Goal: Task Accomplishment & Management: Use online tool/utility

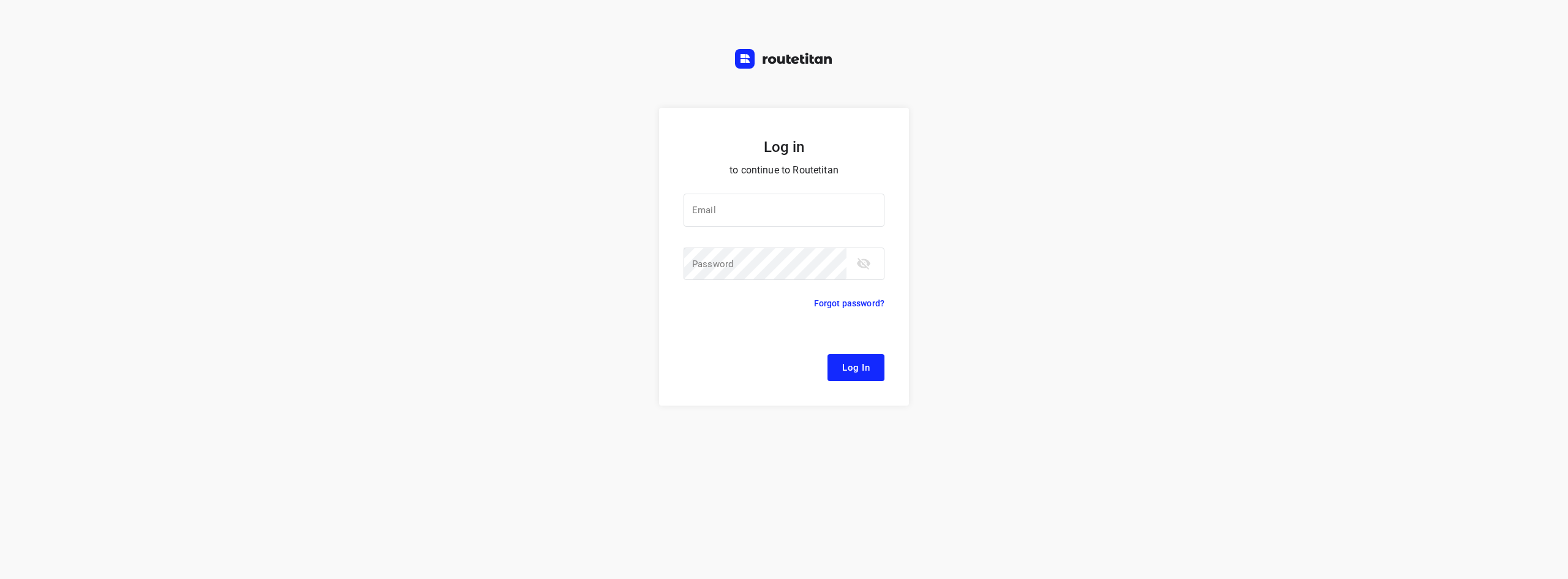
click at [1053, 324] on div "Log in to continue to Routetitan Email Email ​ Password Password ​ Forgot passw…" at bounding box center [784, 343] width 1568 height 472
click at [829, 210] on input "email" at bounding box center [783, 210] width 201 height 33
type input "a"
type input "remco@fruitopjewerk.nl"
click at [866, 266] on icon "toggle password visibility" at bounding box center [864, 263] width 13 height 11
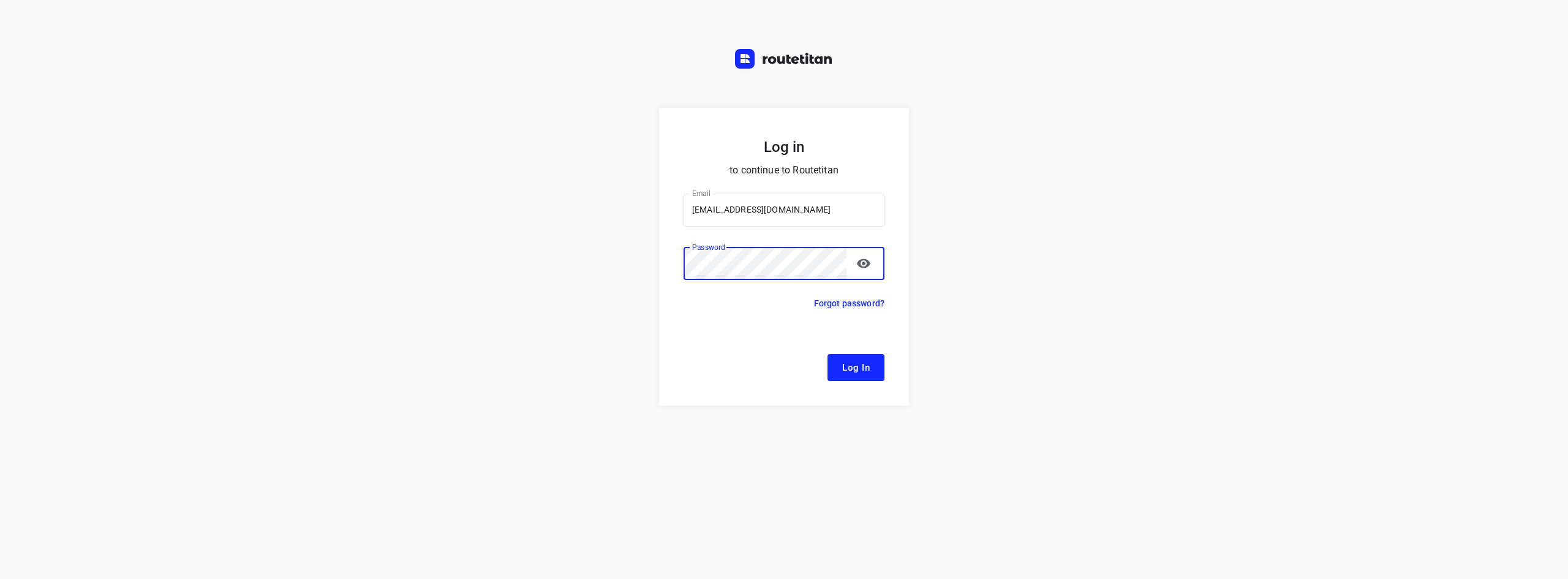
click at [828, 355] on button "Log In" at bounding box center [856, 368] width 57 height 27
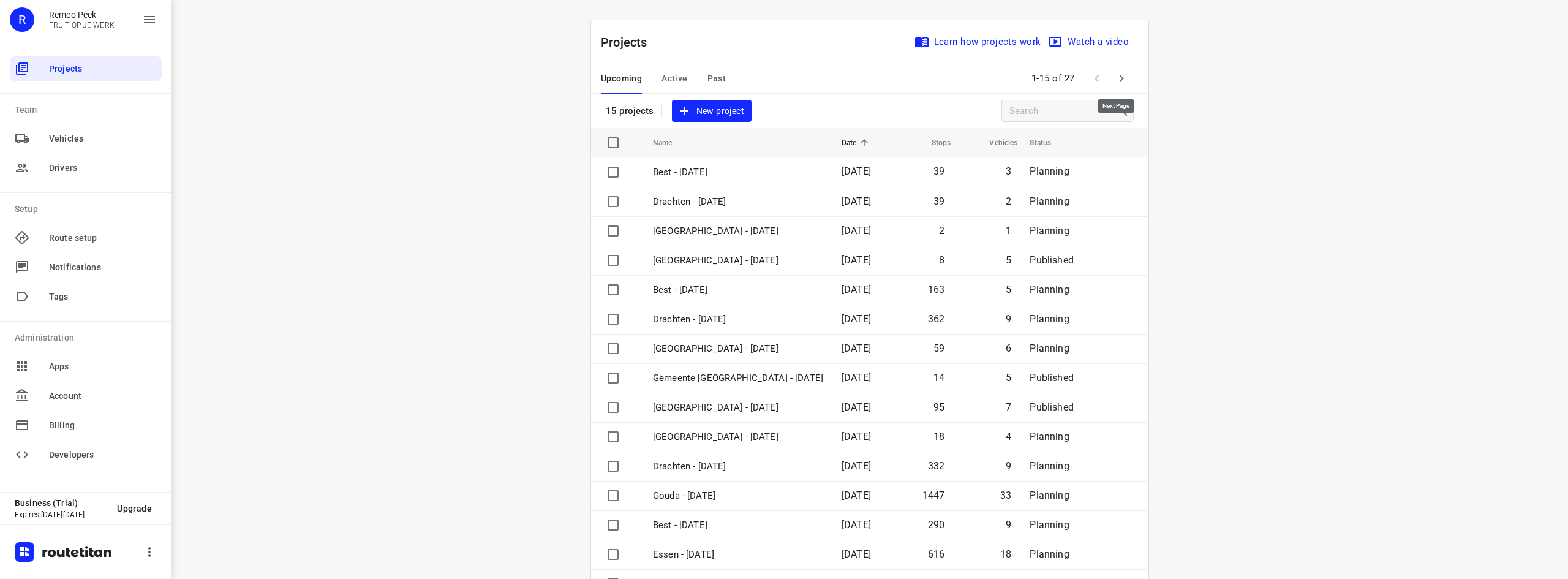
click at [1124, 82] on button "button" at bounding box center [1121, 79] width 25 height 25
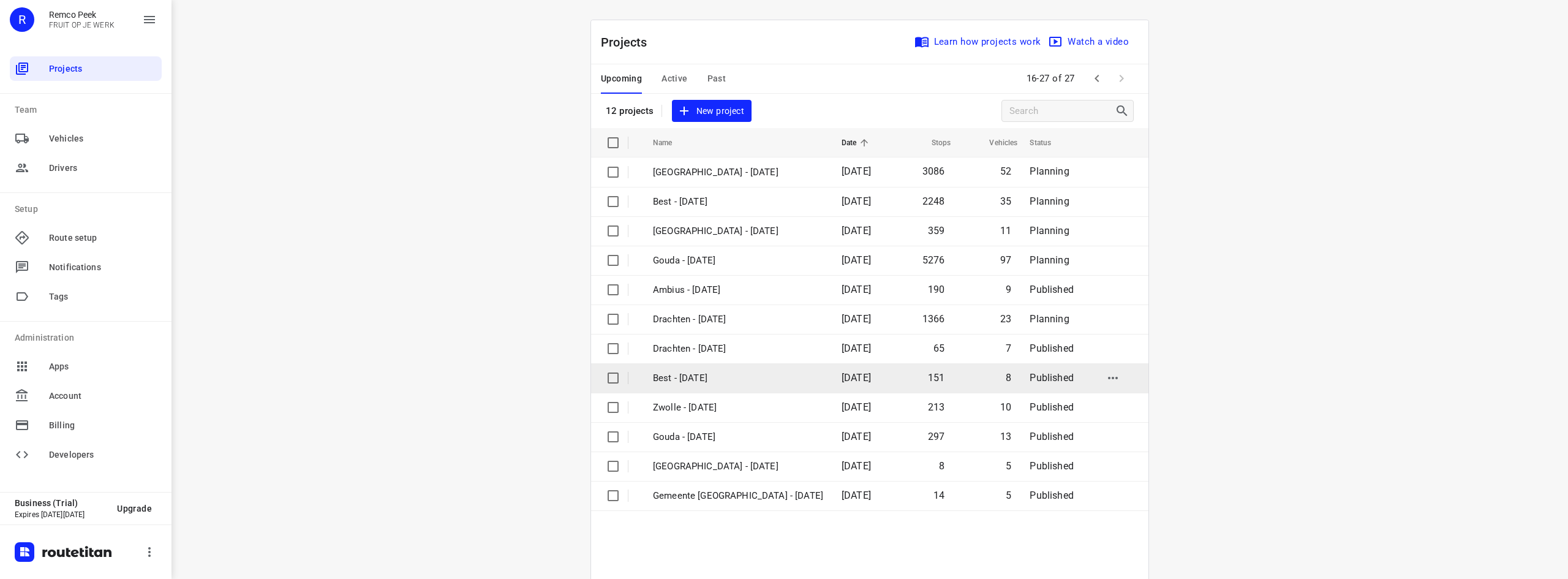
click at [730, 368] on td "Best - [DATE]" at bounding box center [736, 377] width 191 height 29
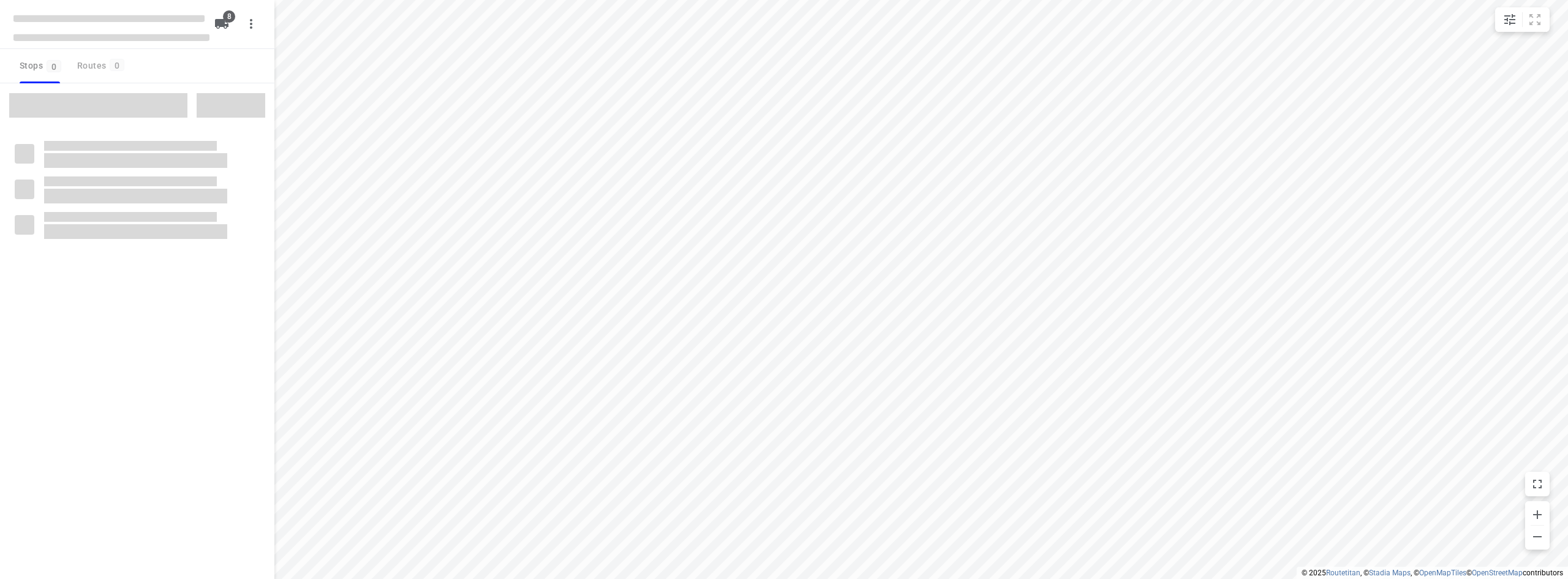
checkbox input "true"
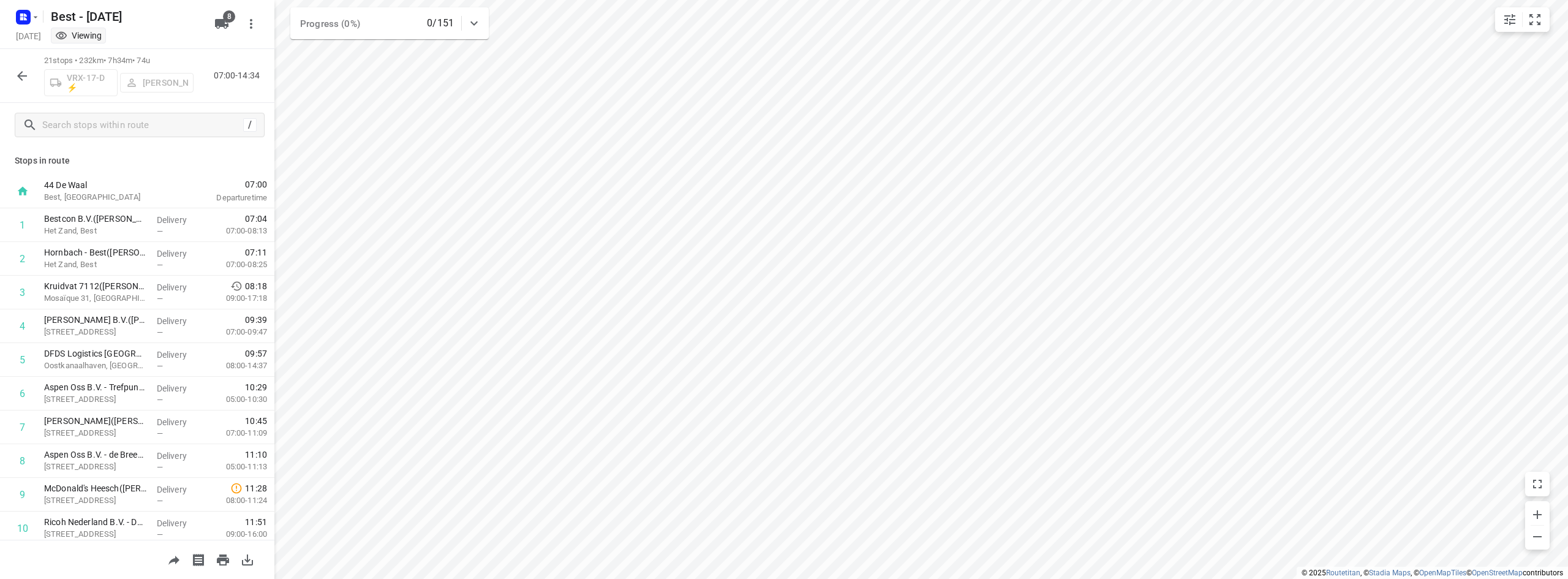
click at [32, 77] on button "button" at bounding box center [22, 76] width 25 height 25
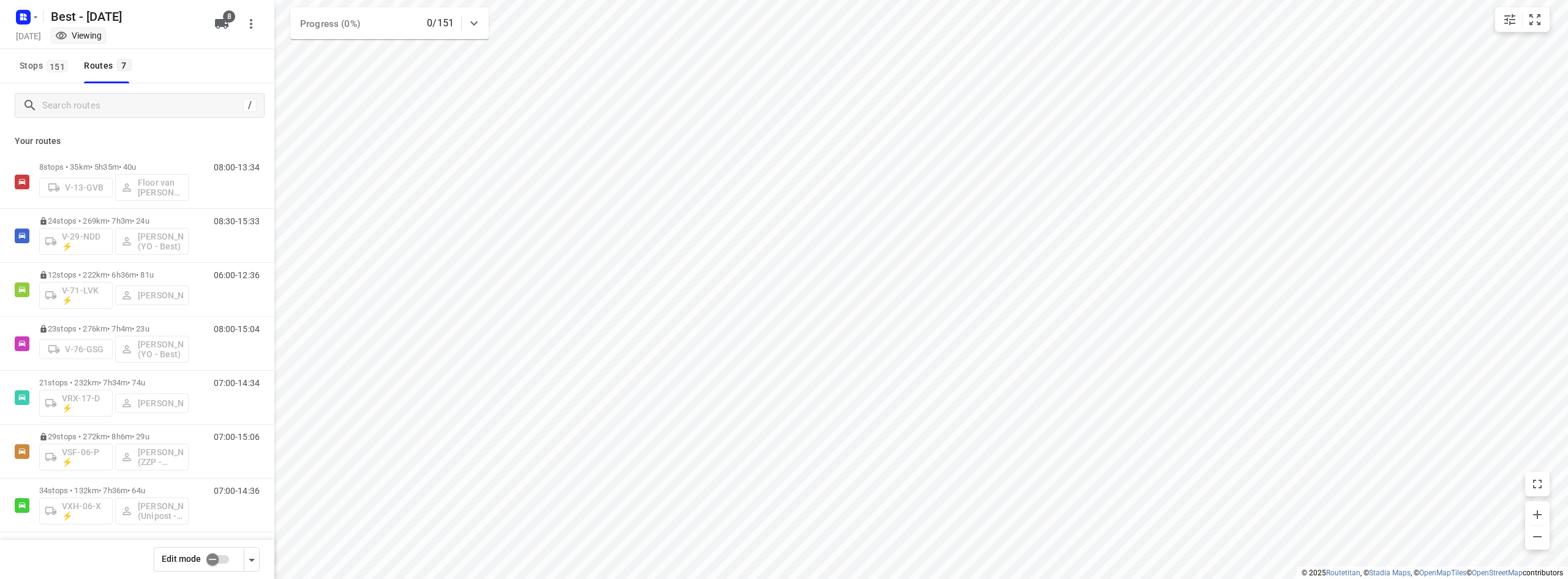
click at [220, 554] on input "checkbox" at bounding box center [212, 559] width 69 height 23
checkbox input "true"
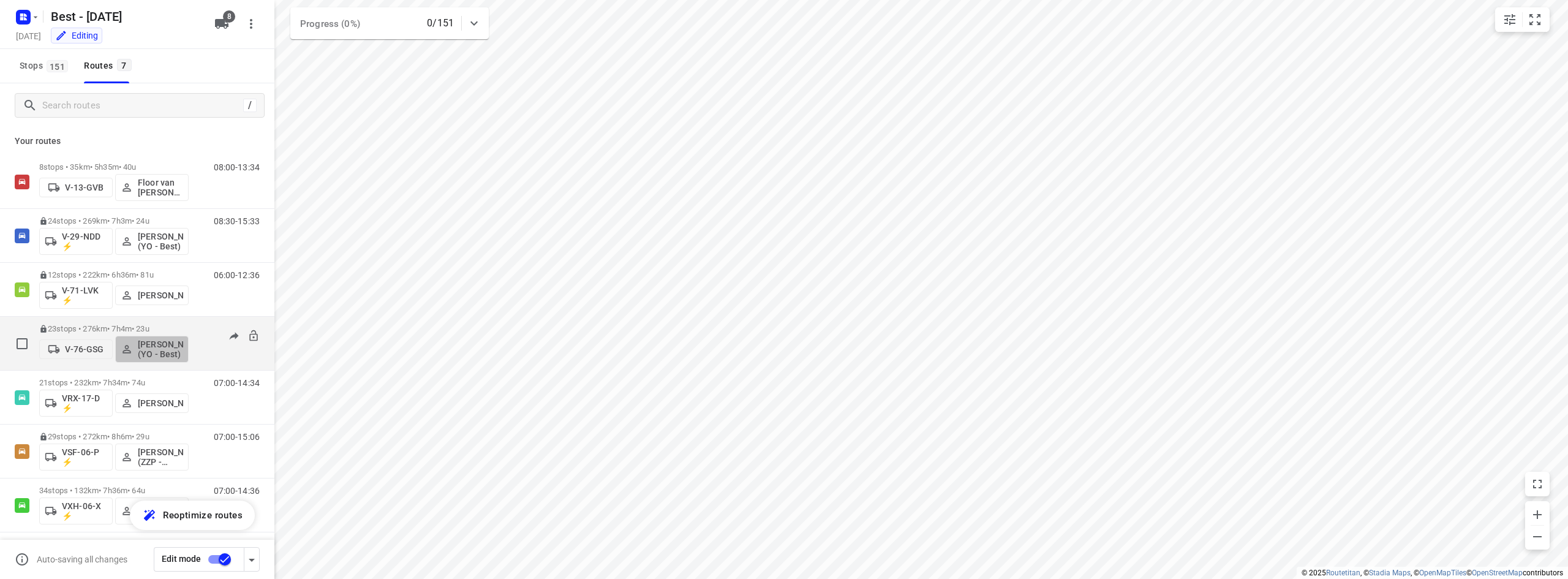
click at [166, 347] on p "Rik de Kok (YO - Best)" at bounding box center [161, 349] width 46 height 20
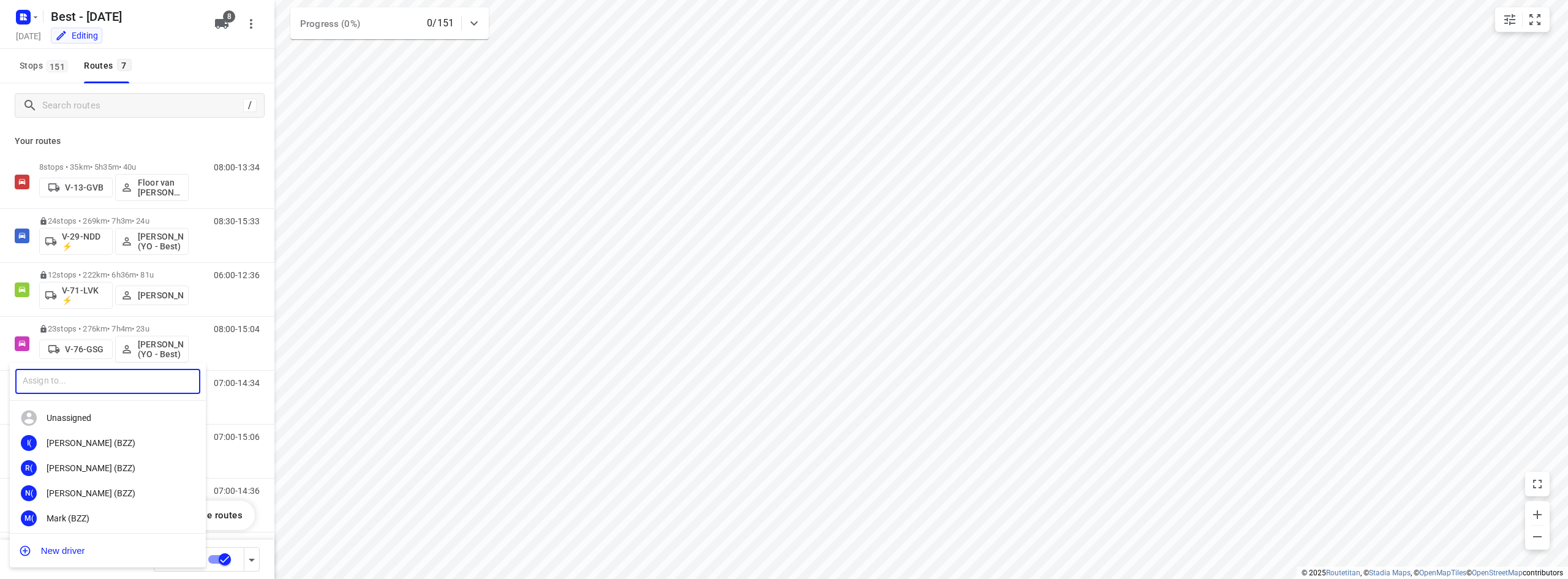
click at [88, 372] on input "text" at bounding box center [107, 381] width 185 height 25
type input "tama"
click at [111, 493] on div "Mohamed Tama rzite (A-flexibleservice - Best- ZZP)" at bounding box center [110, 493] width 128 height 10
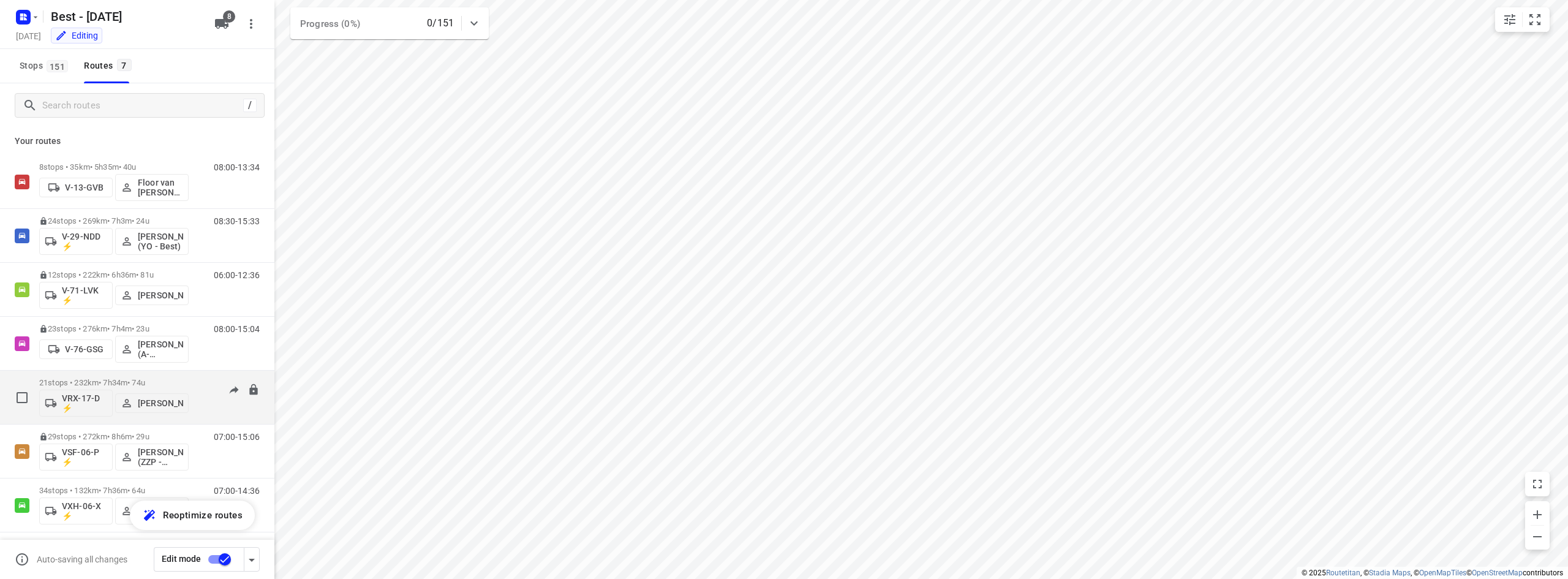
scroll to position [5, 0]
click at [117, 416] on div "21 stops • 232km • 7h34m • 74u VRX-17-D ⚡ Stefan van Dijck" at bounding box center [113, 392] width 149 height 50
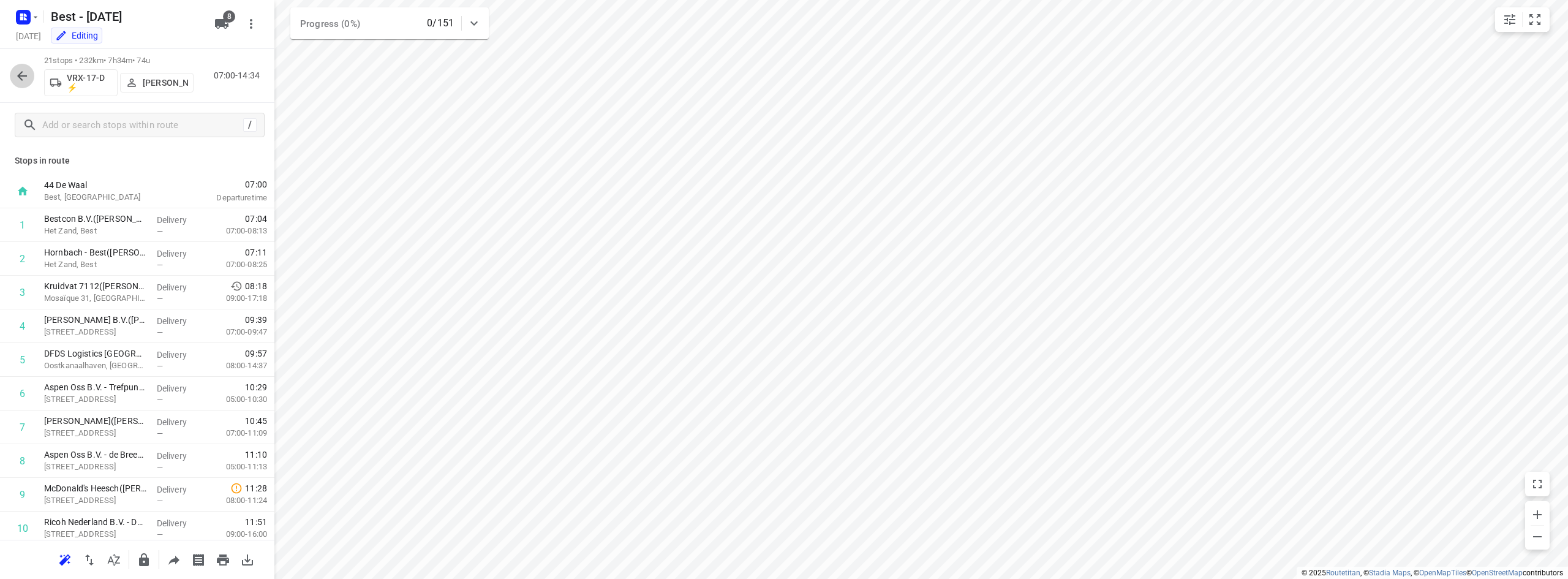
click at [30, 70] on button "button" at bounding box center [22, 76] width 25 height 25
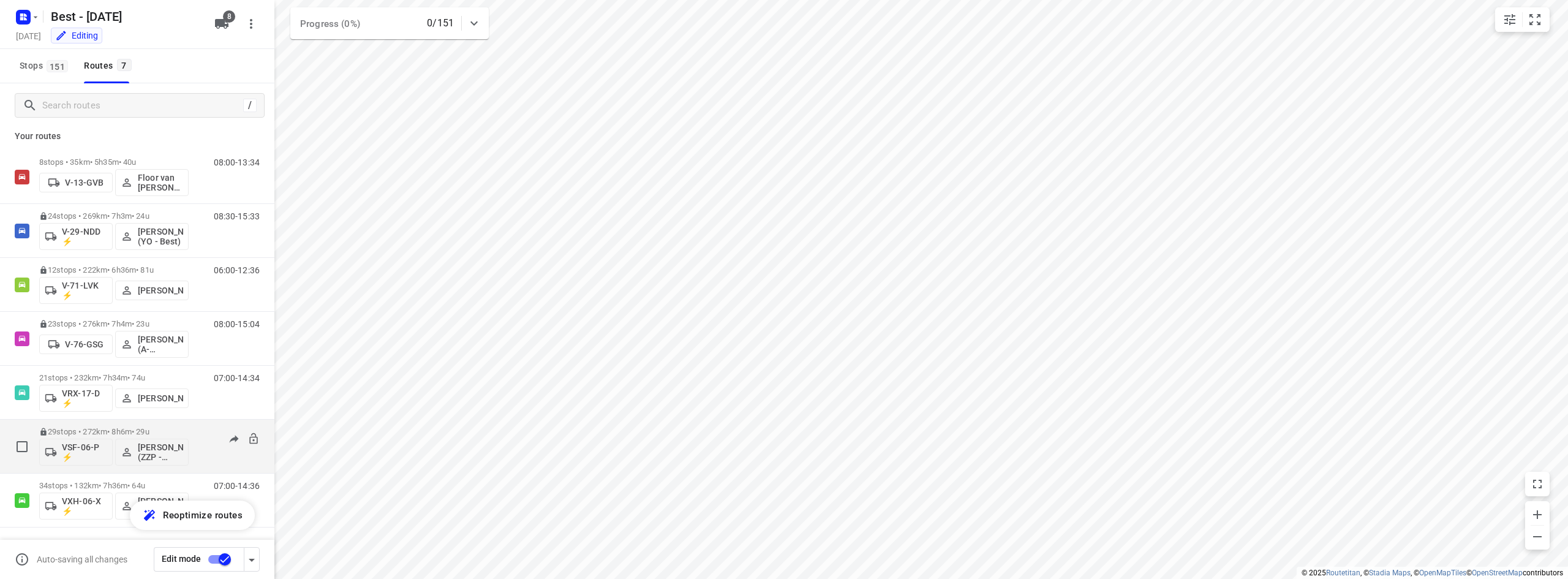
click at [121, 432] on p "29 stops • 272km • 8h6m • 29u" at bounding box center [113, 432] width 149 height 10
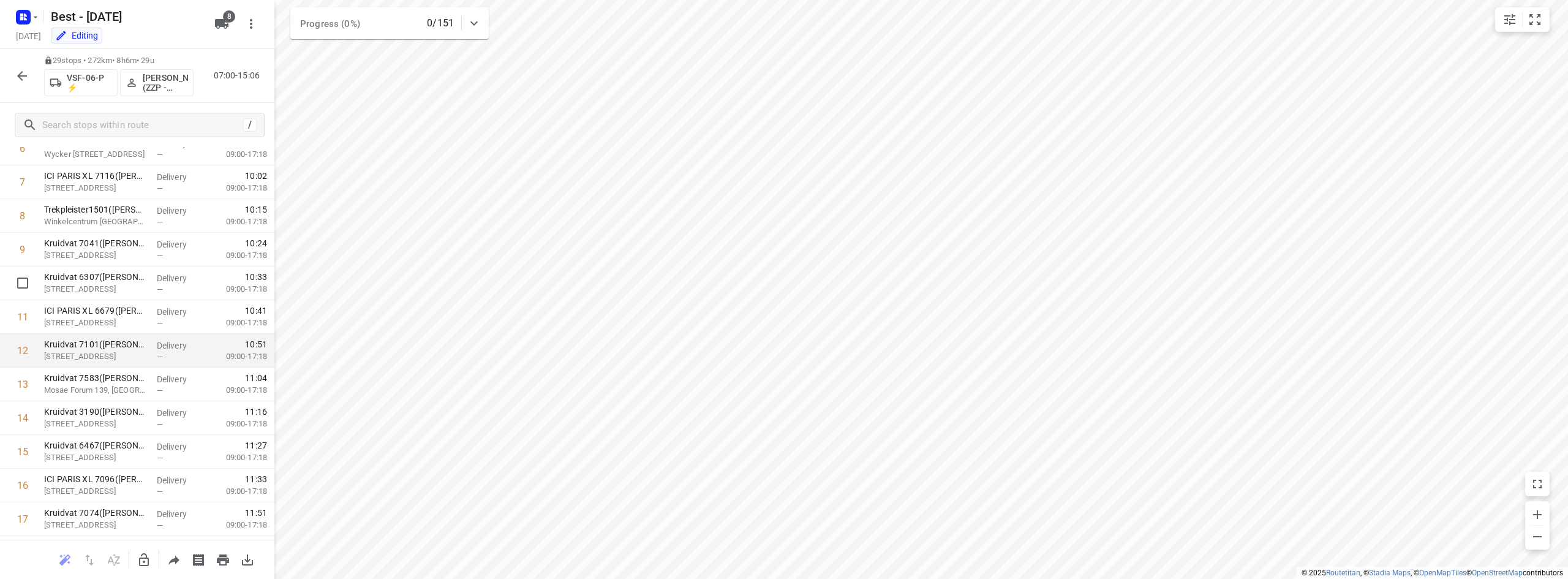
scroll to position [0, 0]
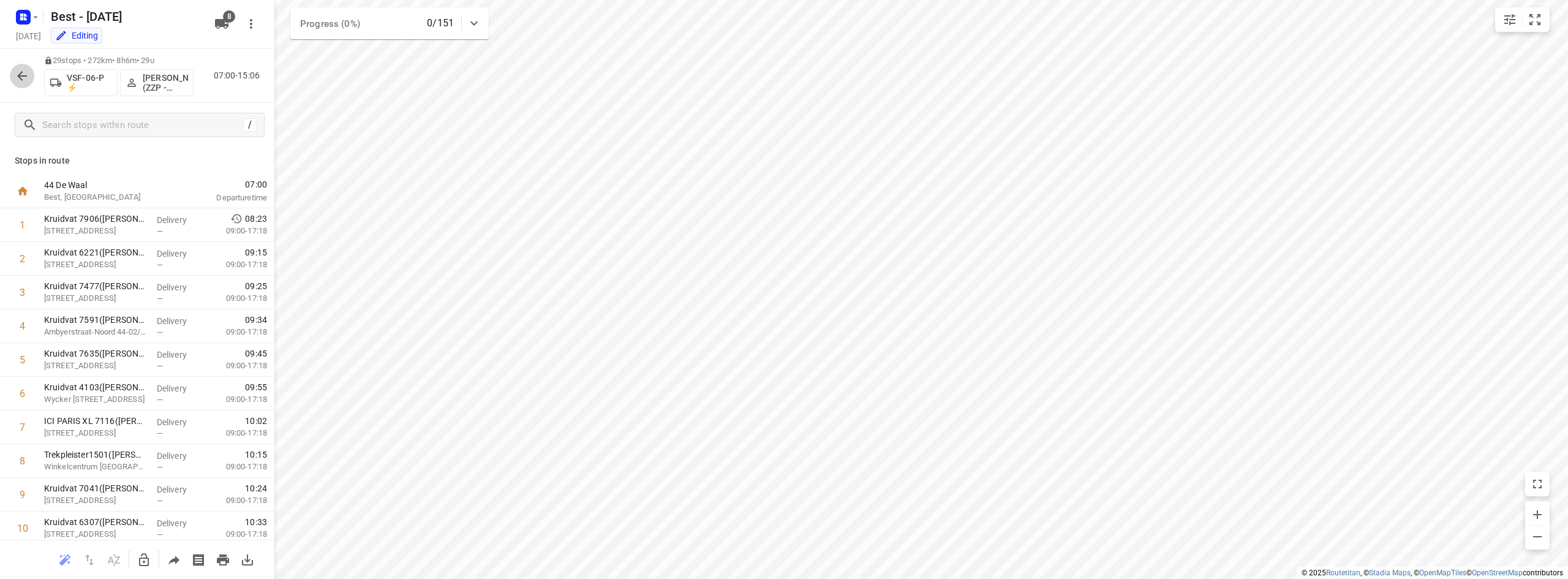
click at [10, 75] on button "button" at bounding box center [22, 76] width 25 height 25
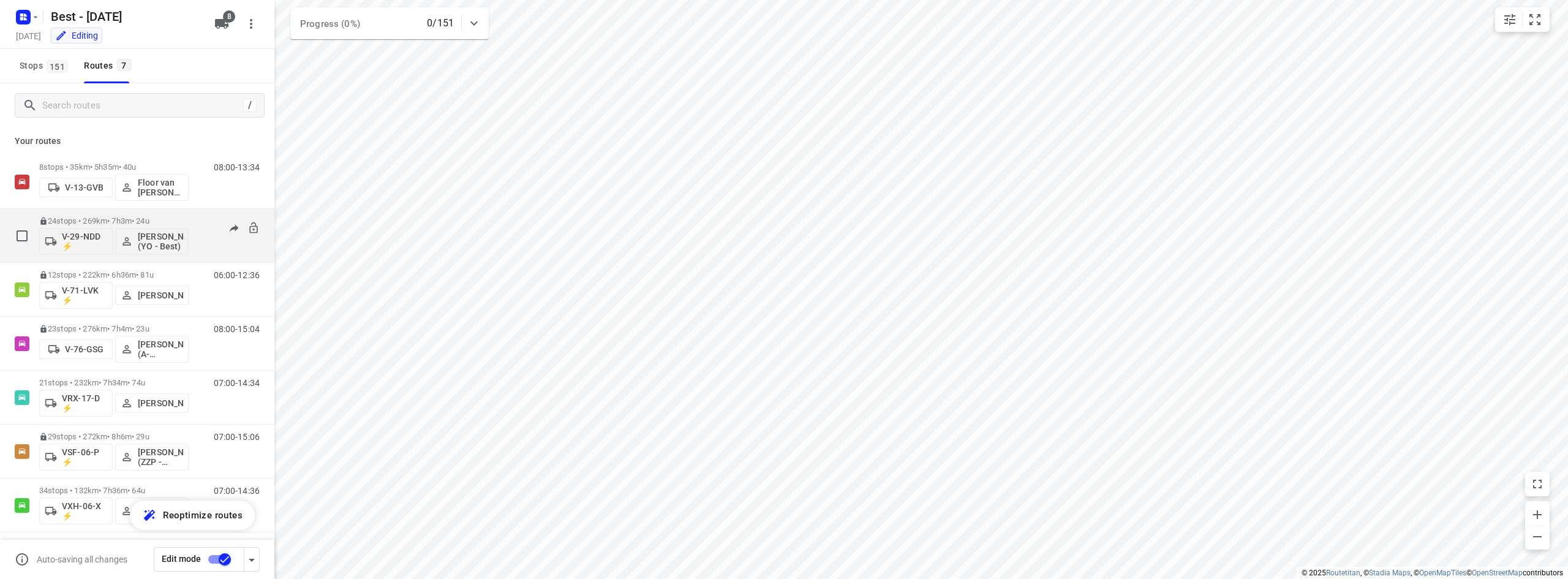
click at [114, 217] on p "24 stops • 269km • 7h3m • 24u" at bounding box center [113, 222] width 149 height 10
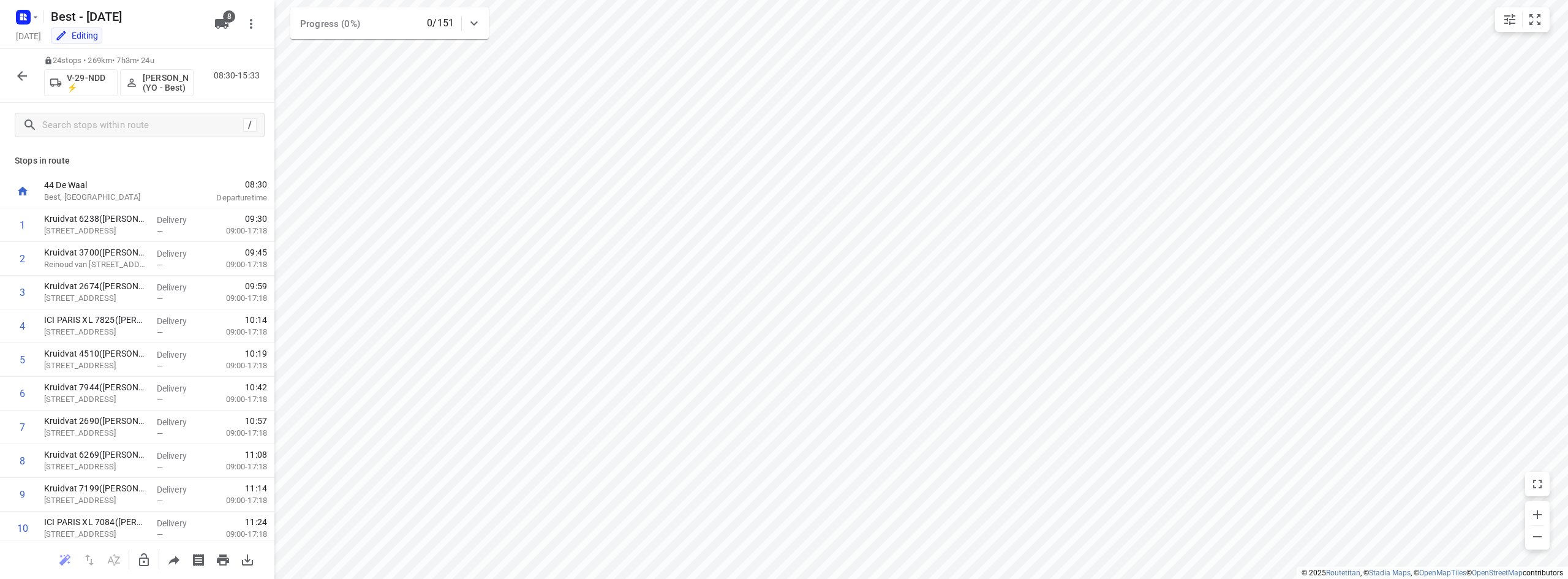
click at [30, 71] on button "button" at bounding box center [22, 76] width 25 height 25
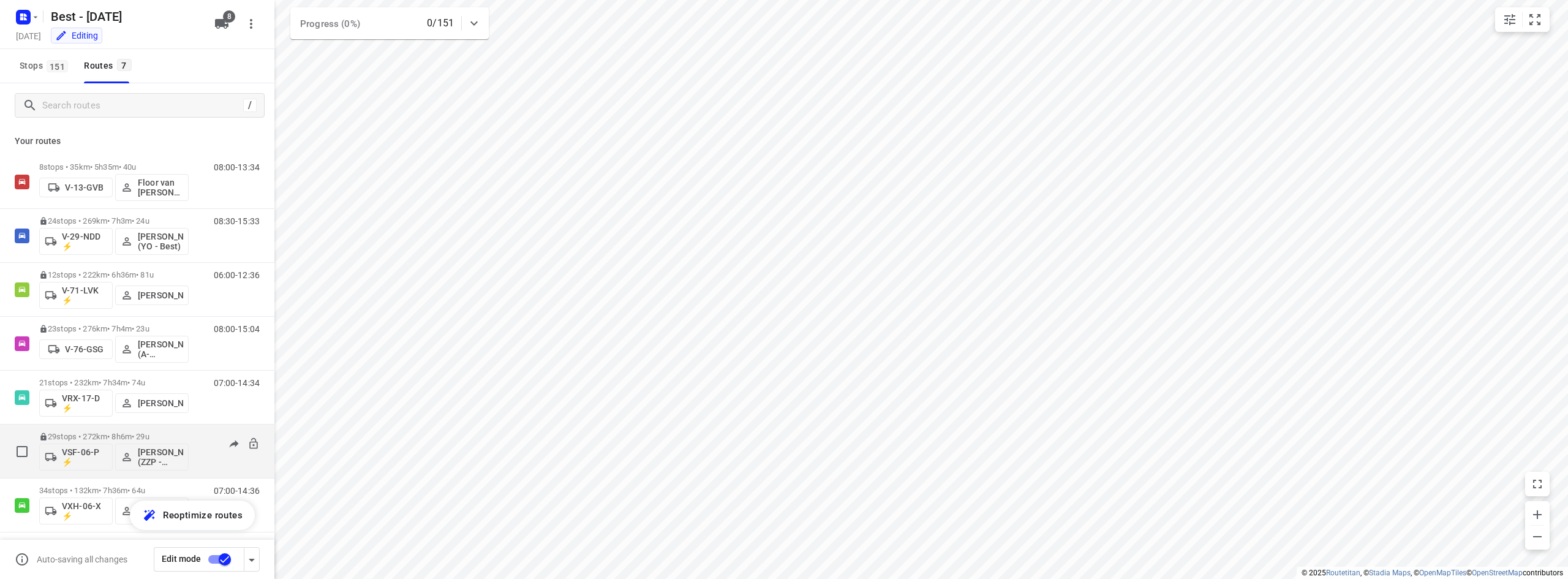
click at [166, 429] on div "29 stops • 272km • 8h6m • 29u VSF-06-P ⚡ Jesse Hokkelman (ZZP - Best)" at bounding box center [113, 451] width 149 height 50
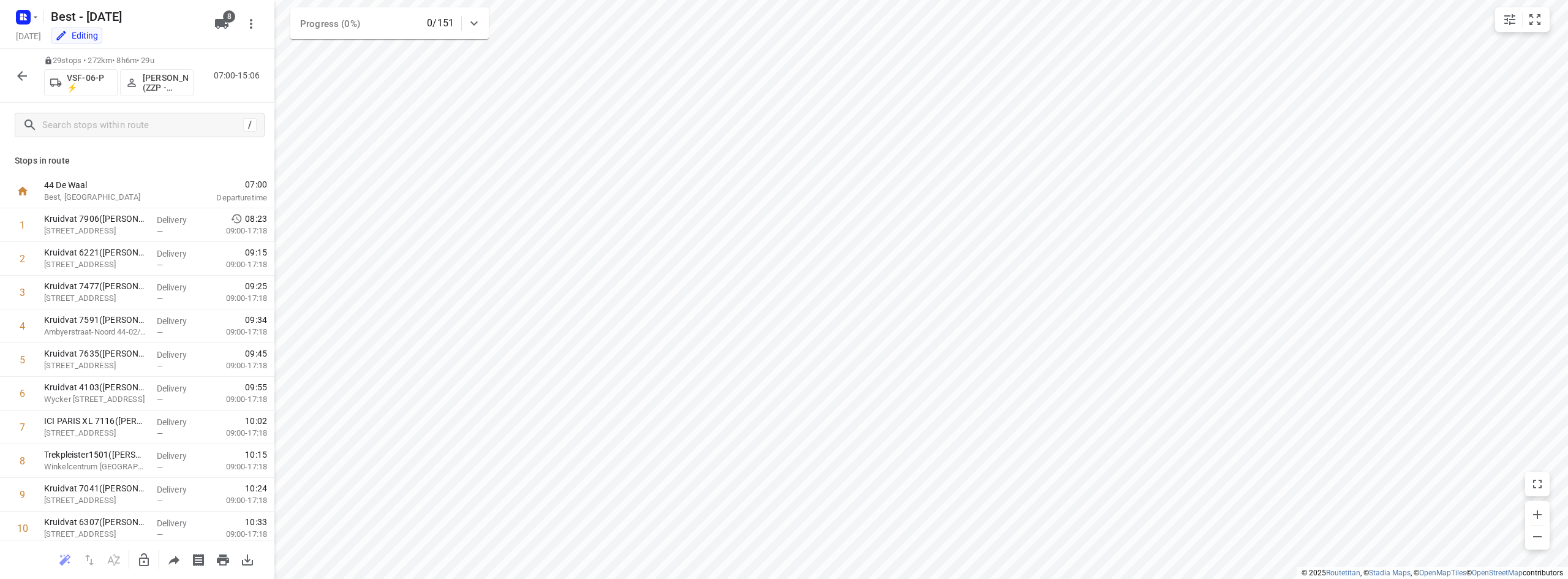
click at [141, 80] on span "[PERSON_NAME] (ZZP - Best)" at bounding box center [157, 83] width 63 height 20
click at [124, 124] on input "text" at bounding box center [107, 115] width 185 height 25
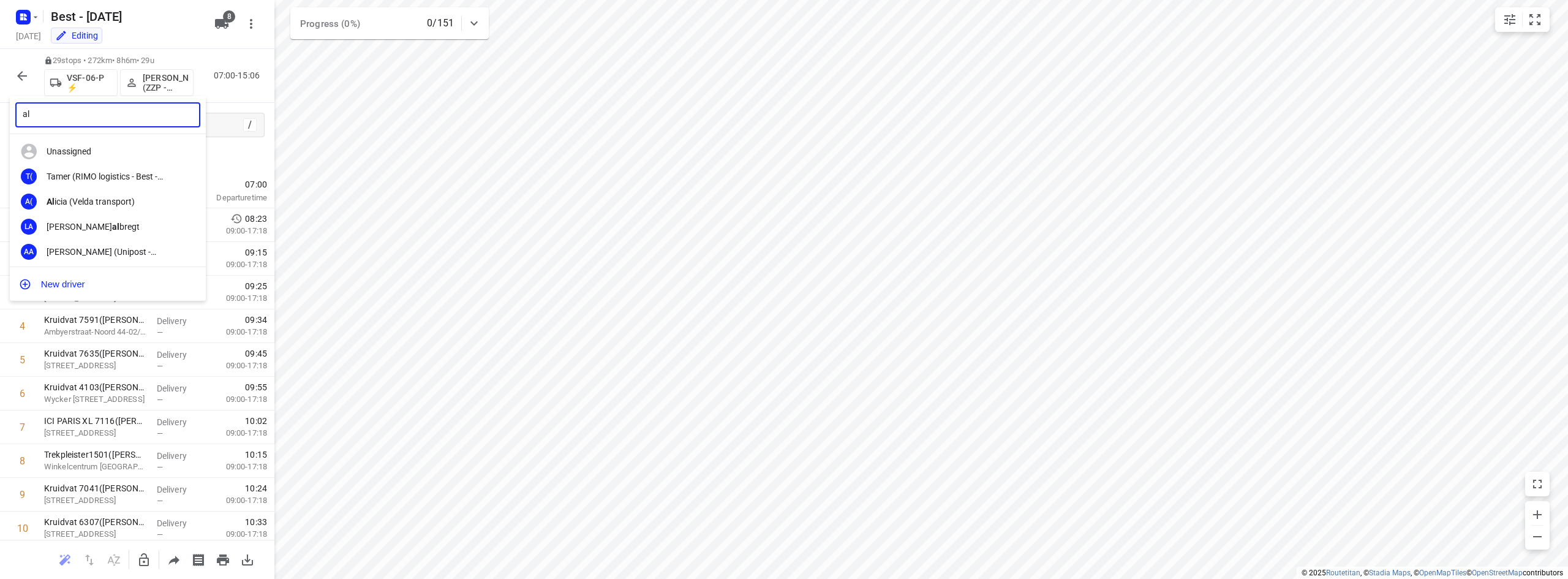
type input "a"
type input "moha"
click at [97, 203] on div "Moha med Alzeadi (Unipost - Best - ZZP)" at bounding box center [110, 202] width 128 height 10
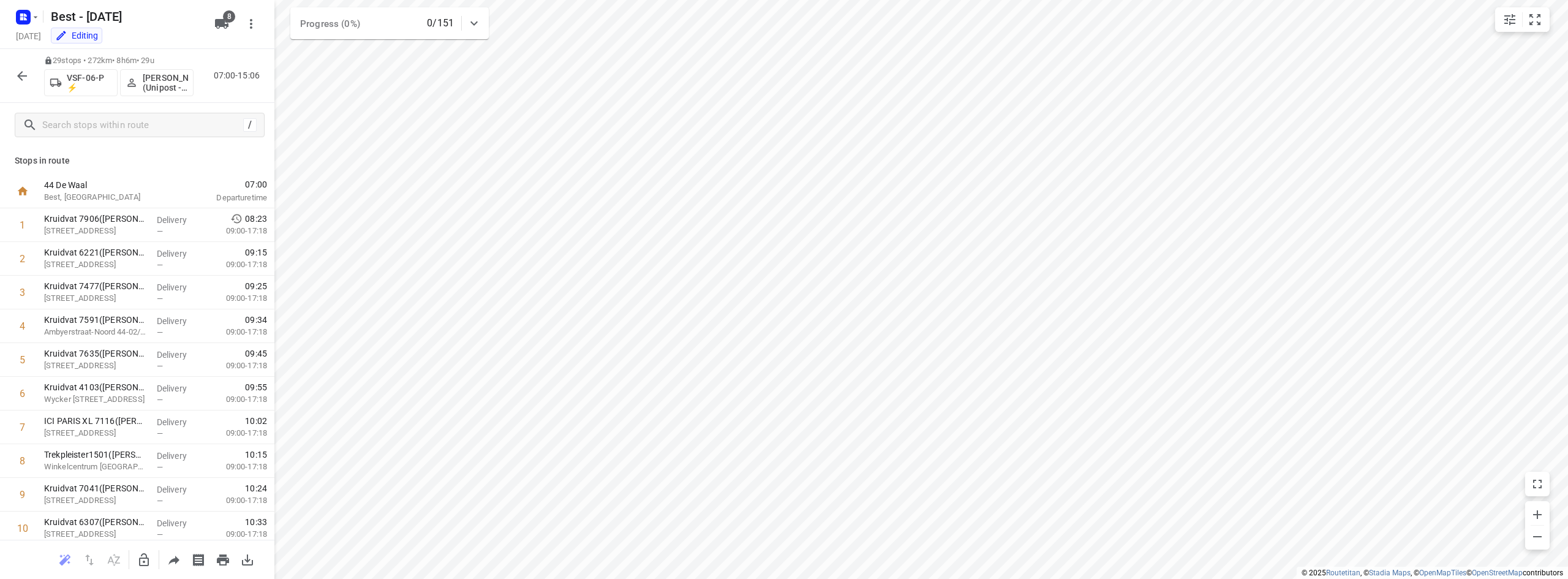
click at [25, 77] on icon "button" at bounding box center [21, 75] width 14 height 14
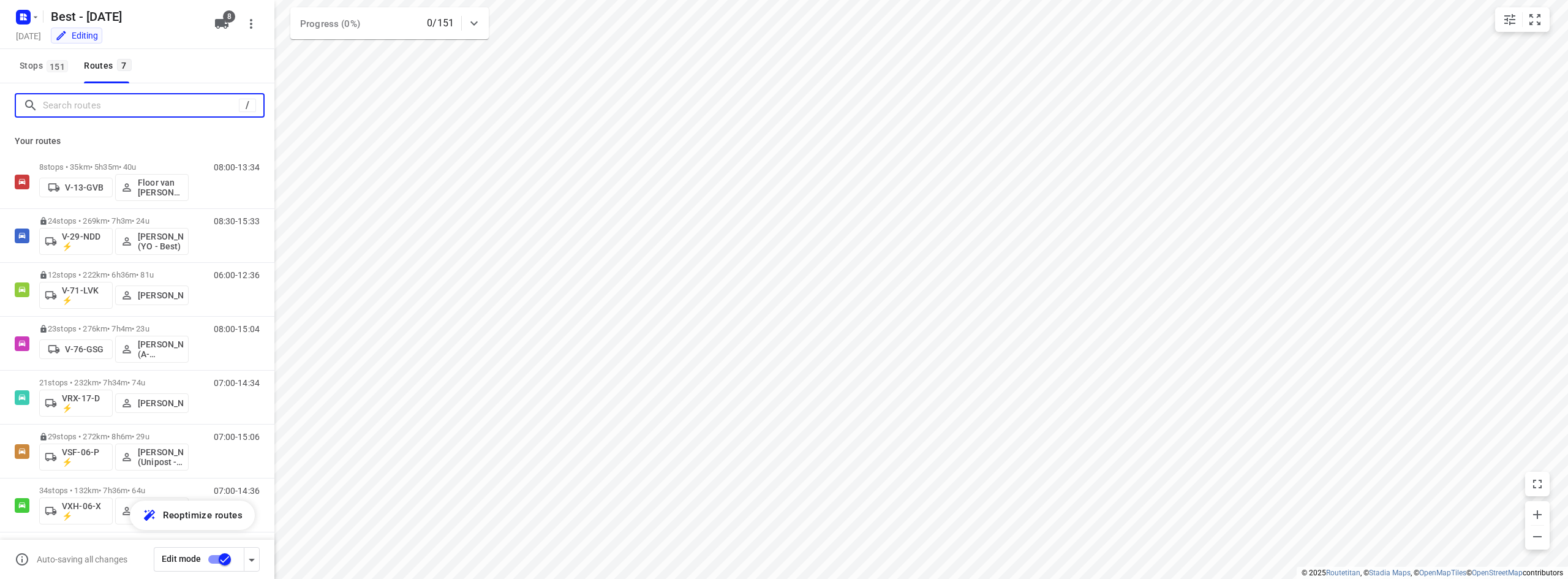
drag, startPoint x: 106, startPoint y: 103, endPoint x: 137, endPoint y: 90, distance: 33.6
click at [107, 102] on input "Search routes" at bounding box center [141, 106] width 196 height 19
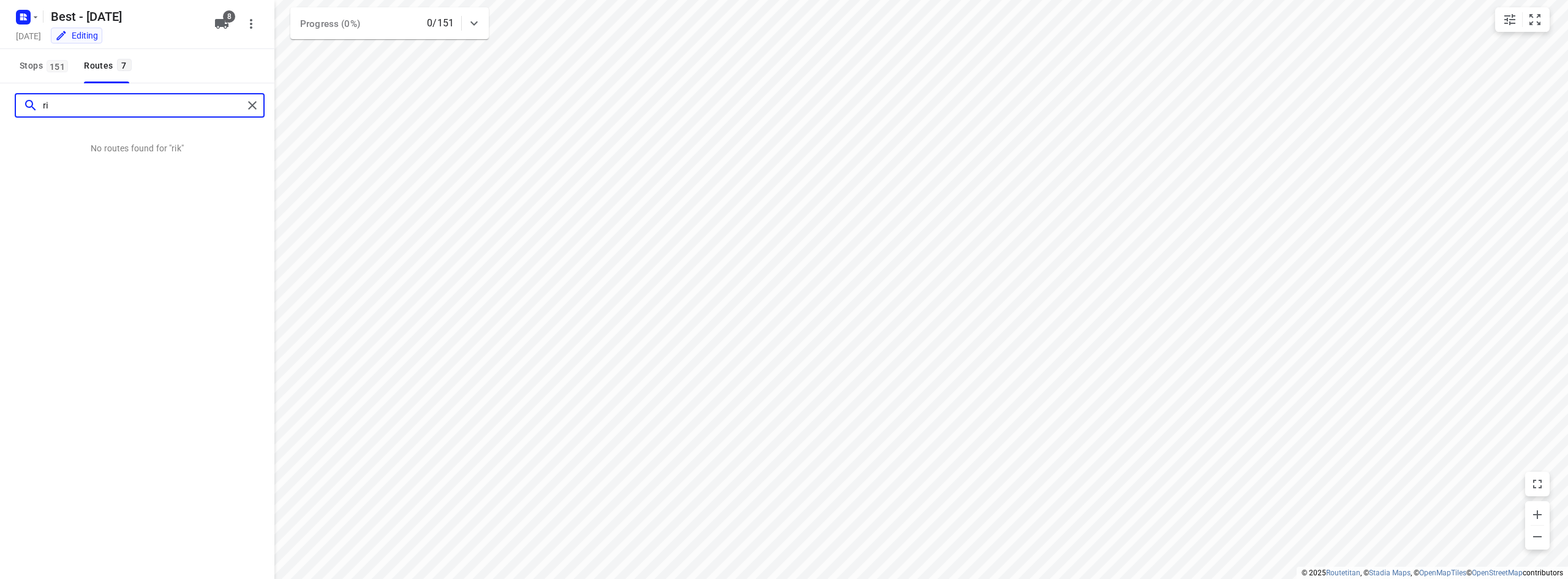
type input "r"
type input "tom"
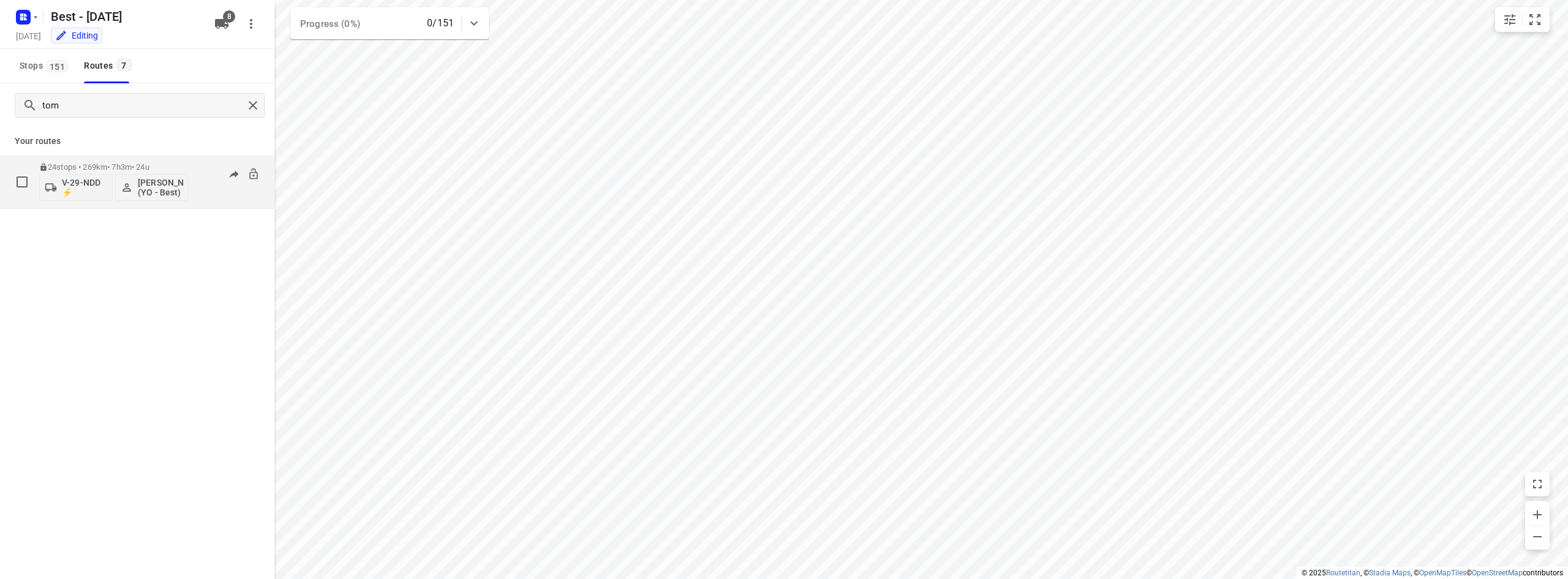
click at [86, 159] on div "24 stops • 269km • 7h3m • 24u V-29-NDD ⚡ Tom Swinkels (YO - Best)" at bounding box center [113, 181] width 149 height 50
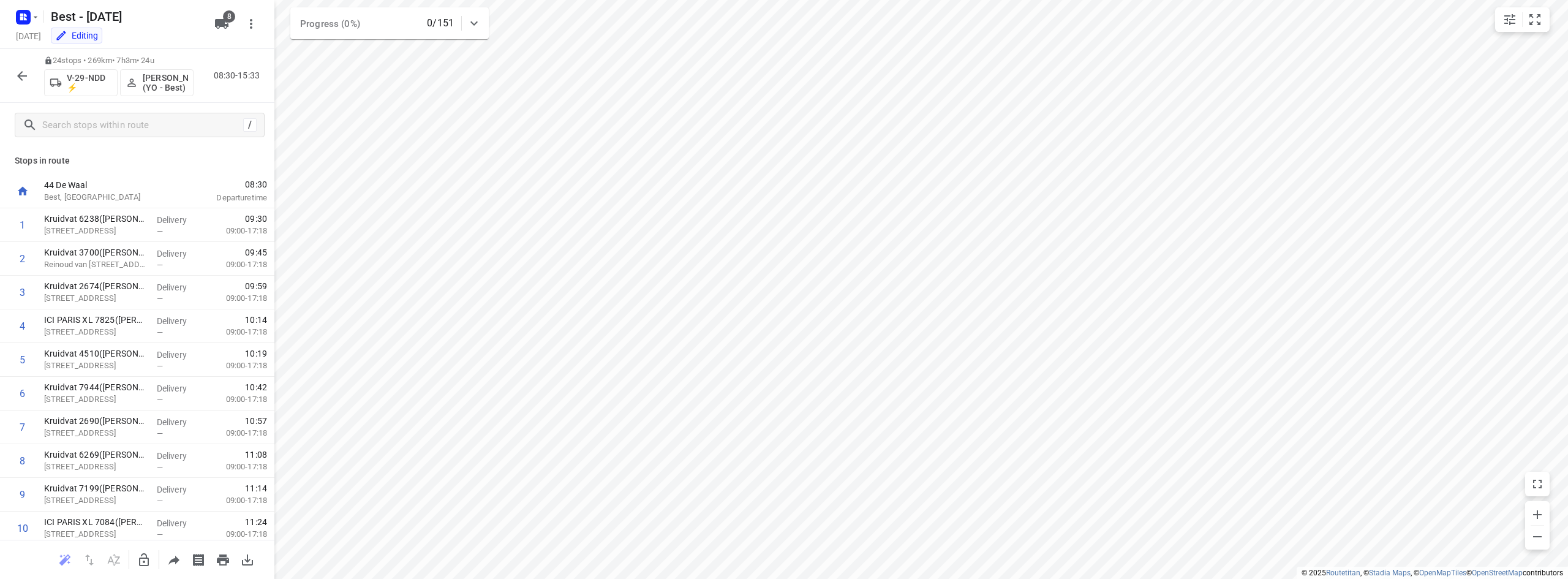
click at [10, 75] on button "button" at bounding box center [22, 76] width 25 height 25
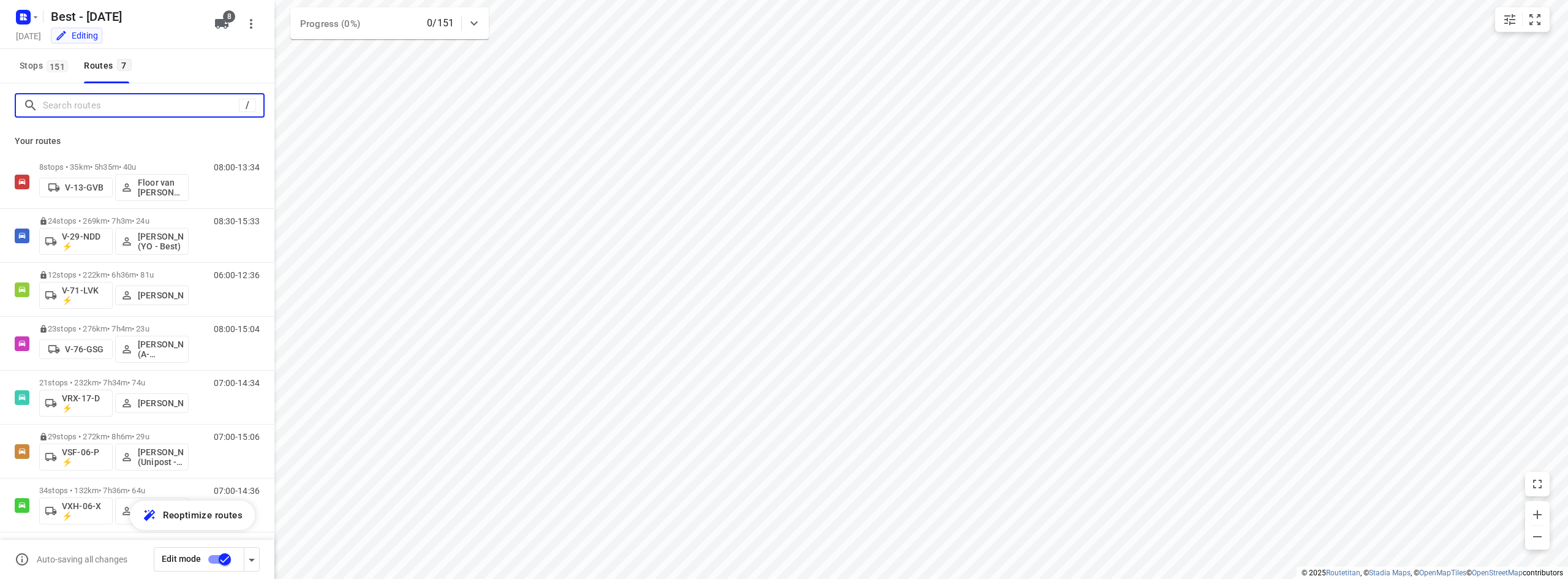
click at [66, 111] on input "Search routes" at bounding box center [141, 106] width 196 height 19
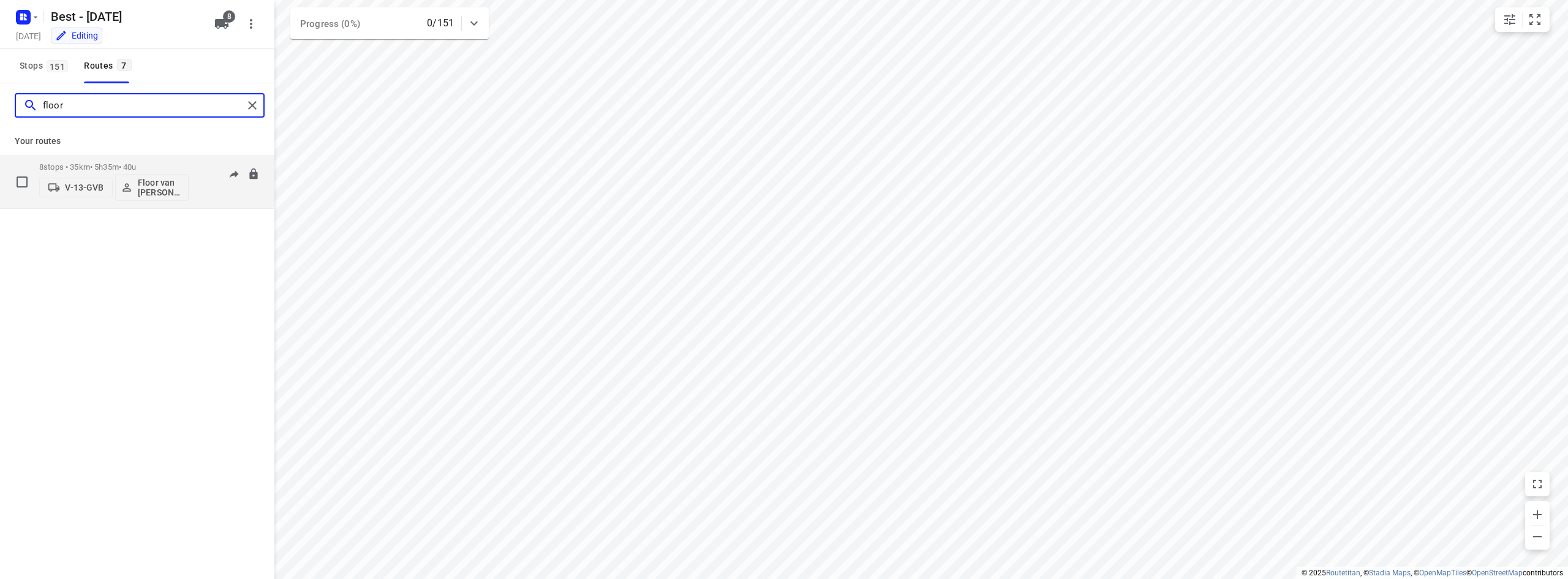
type input "floor"
click at [132, 188] on icon "button" at bounding box center [126, 187] width 12 height 12
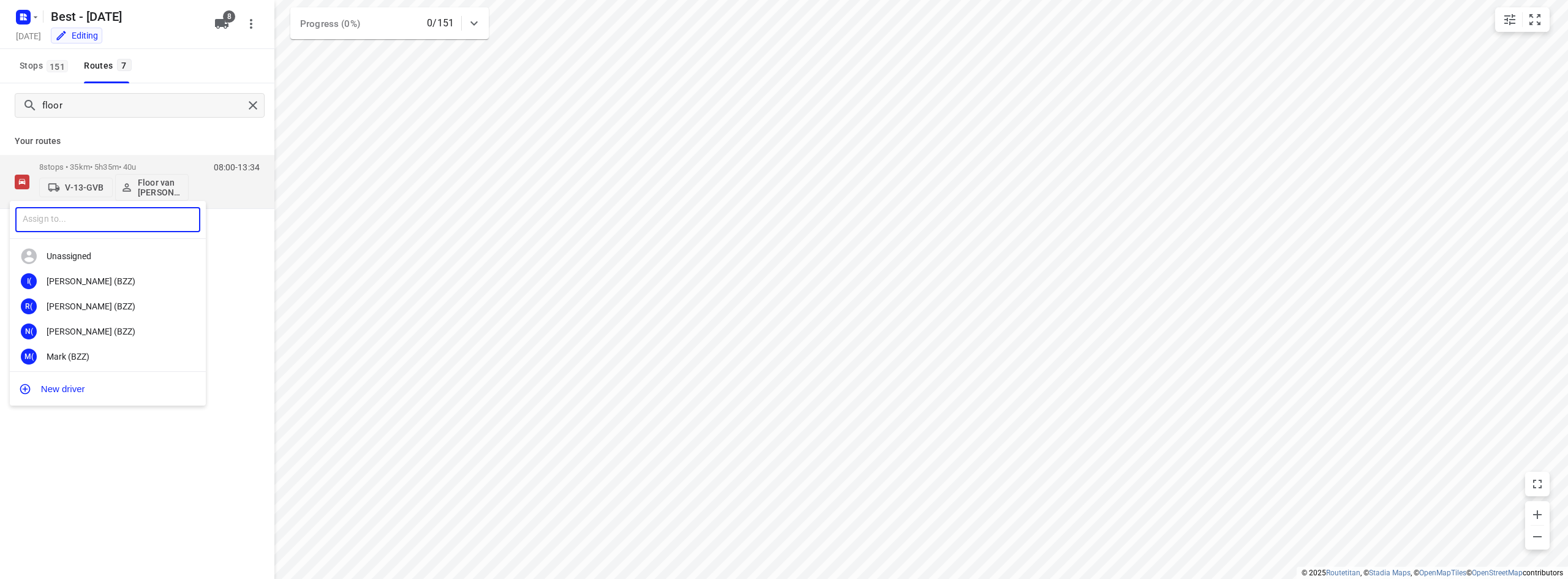
click at [112, 218] on input "text" at bounding box center [107, 220] width 185 height 25
type input "[PERSON_NAME]"
click at [104, 302] on div "Jesse Hokkelman (ZZP - Best)" at bounding box center [110, 306] width 128 height 10
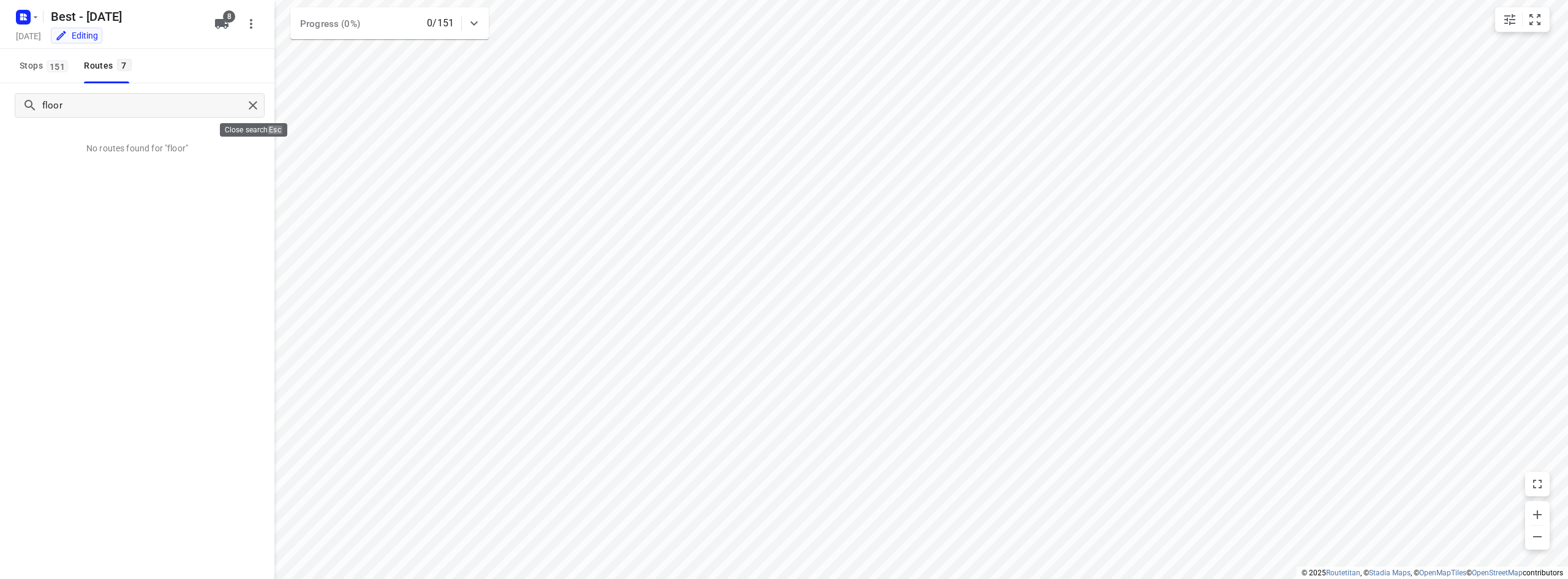
click at [246, 114] on div at bounding box center [255, 105] width 22 height 18
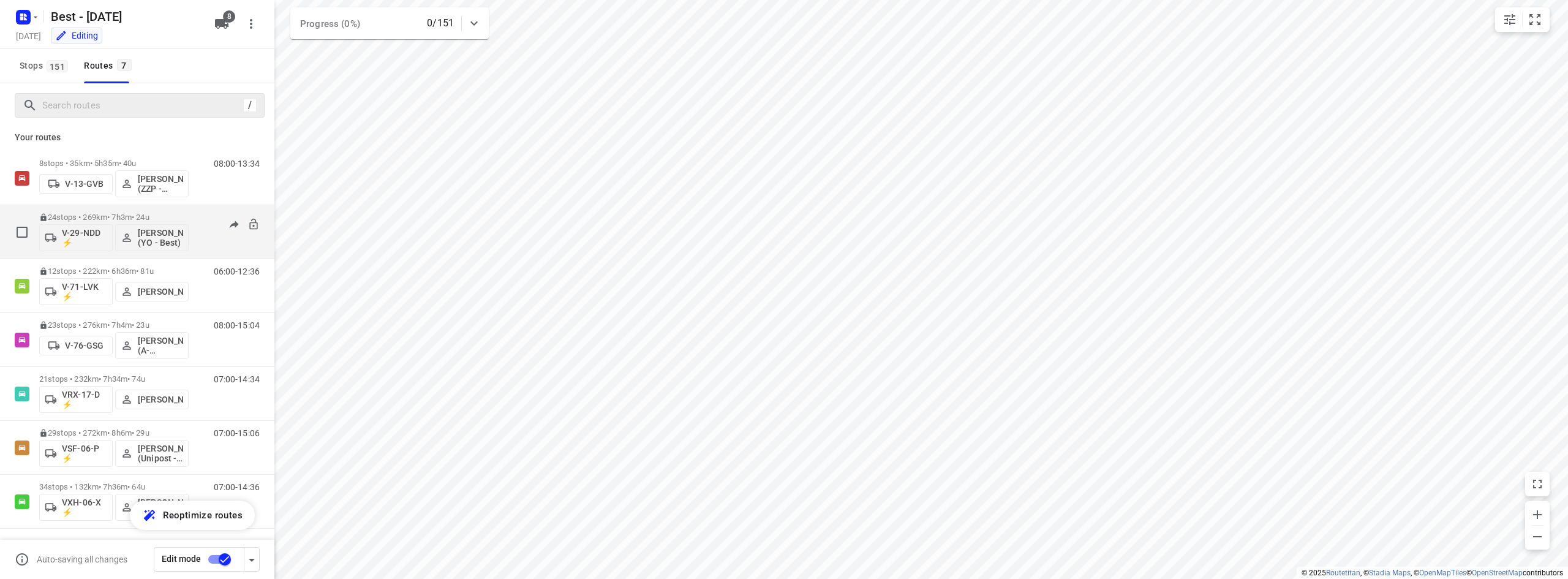
scroll to position [5, 0]
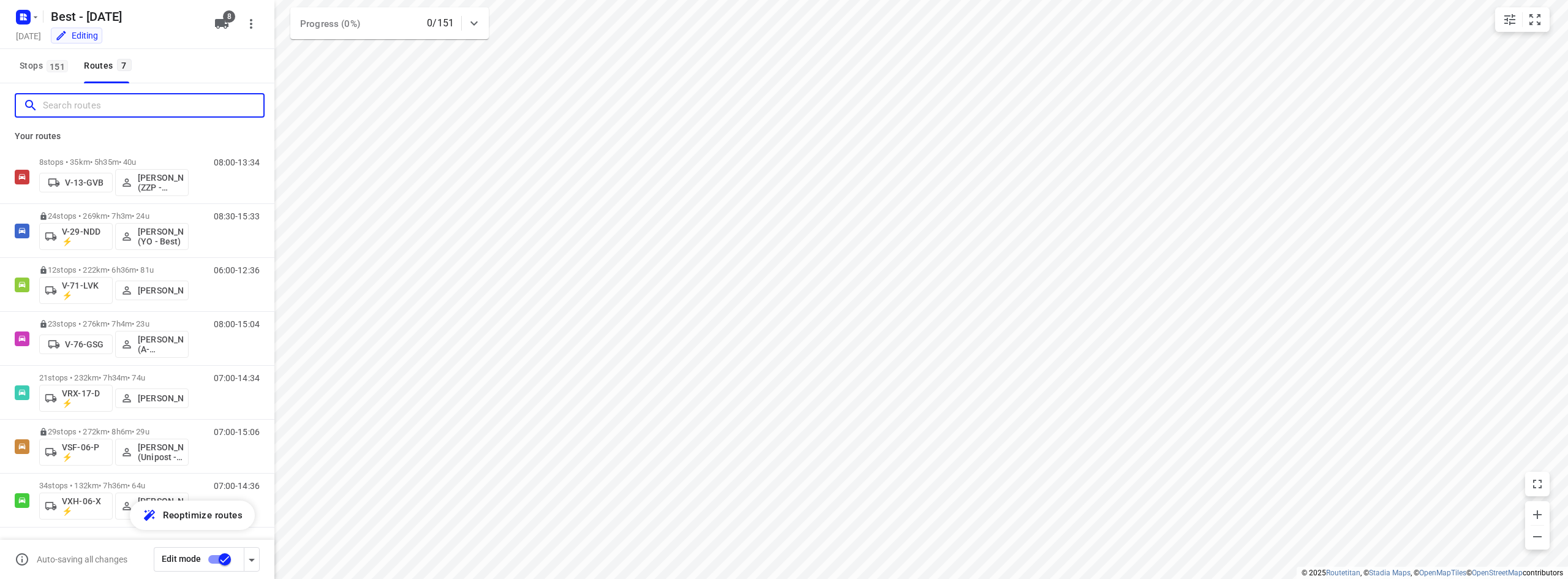
click at [130, 101] on input "Search routes" at bounding box center [153, 106] width 220 height 19
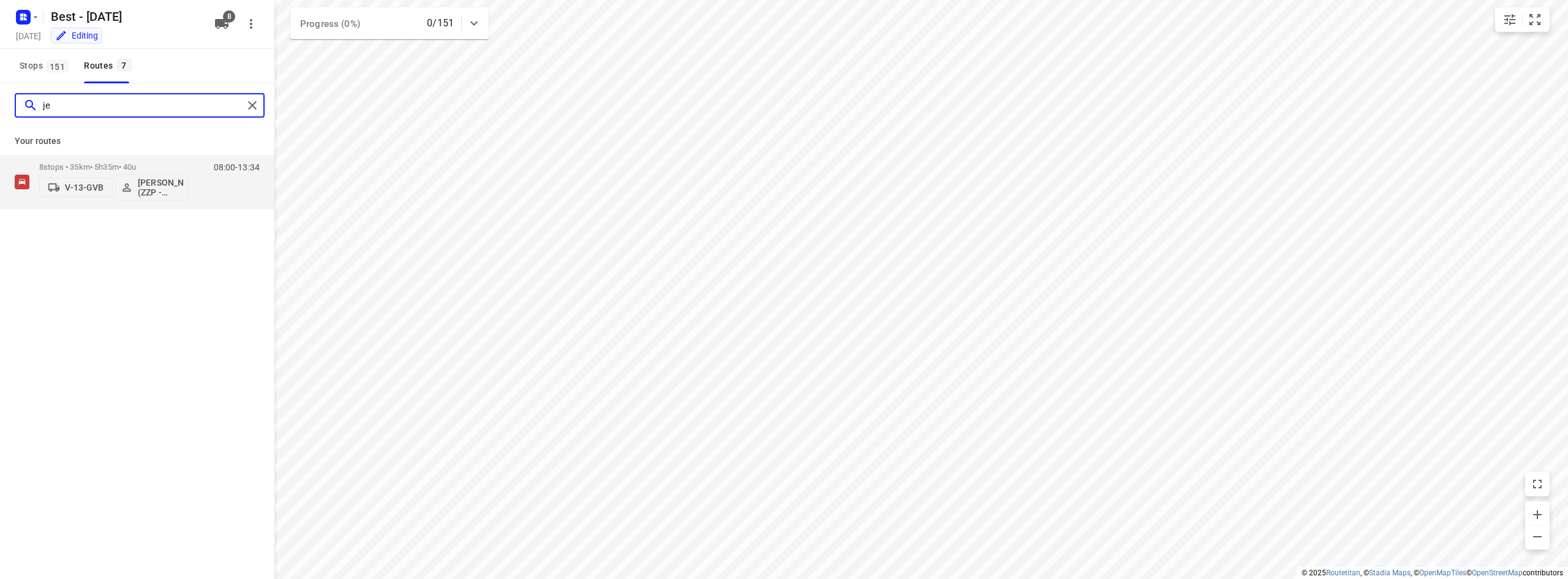
type input "j"
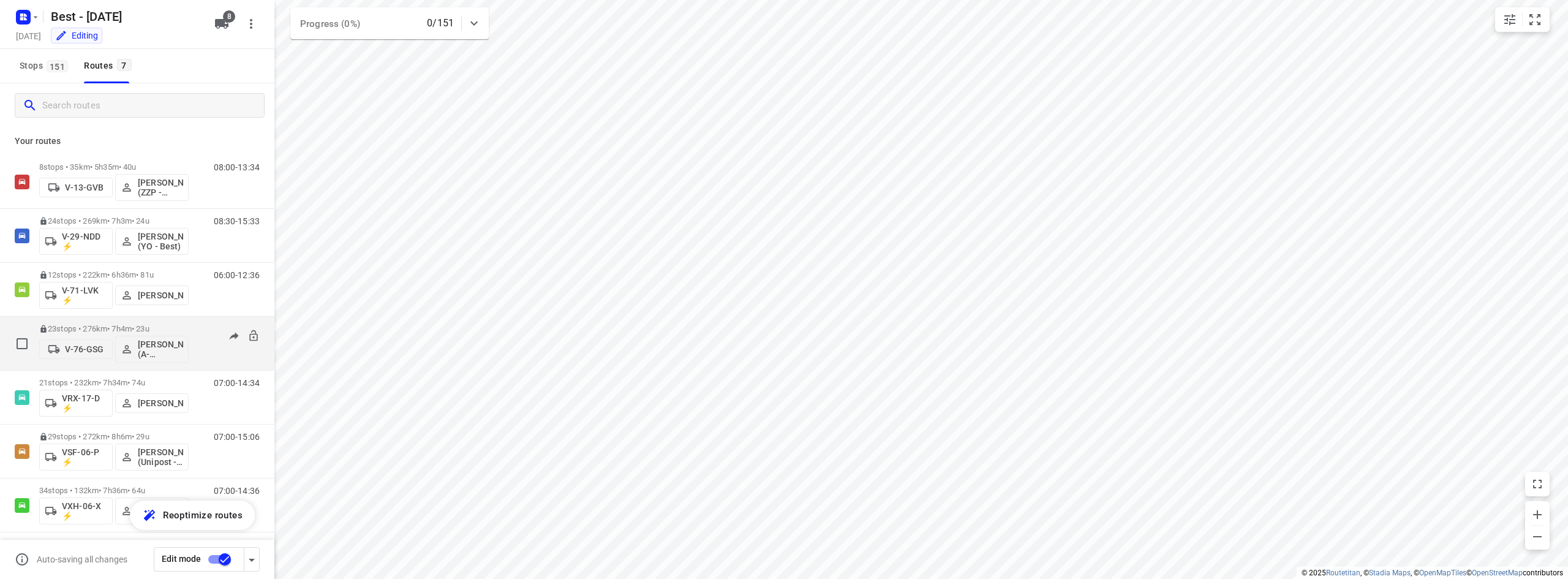
click at [159, 327] on p "23 stops • 276km • 7h4m • 23u" at bounding box center [113, 329] width 149 height 10
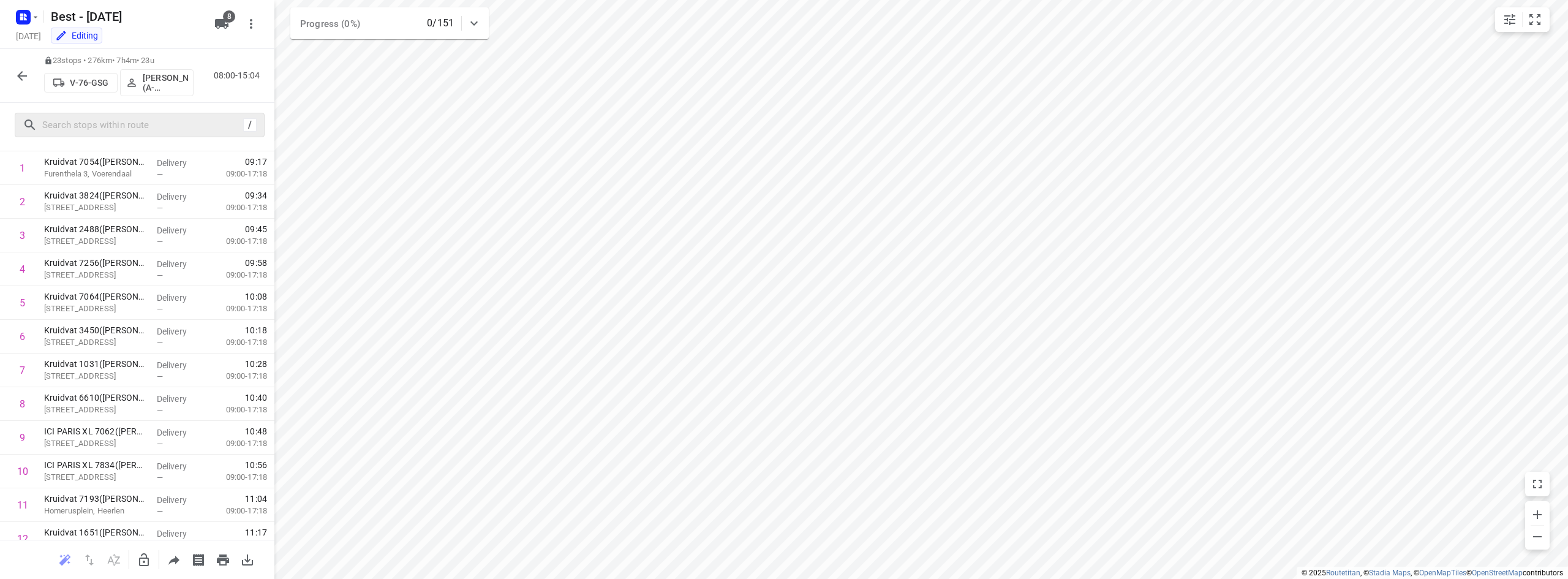
scroll to position [306, 0]
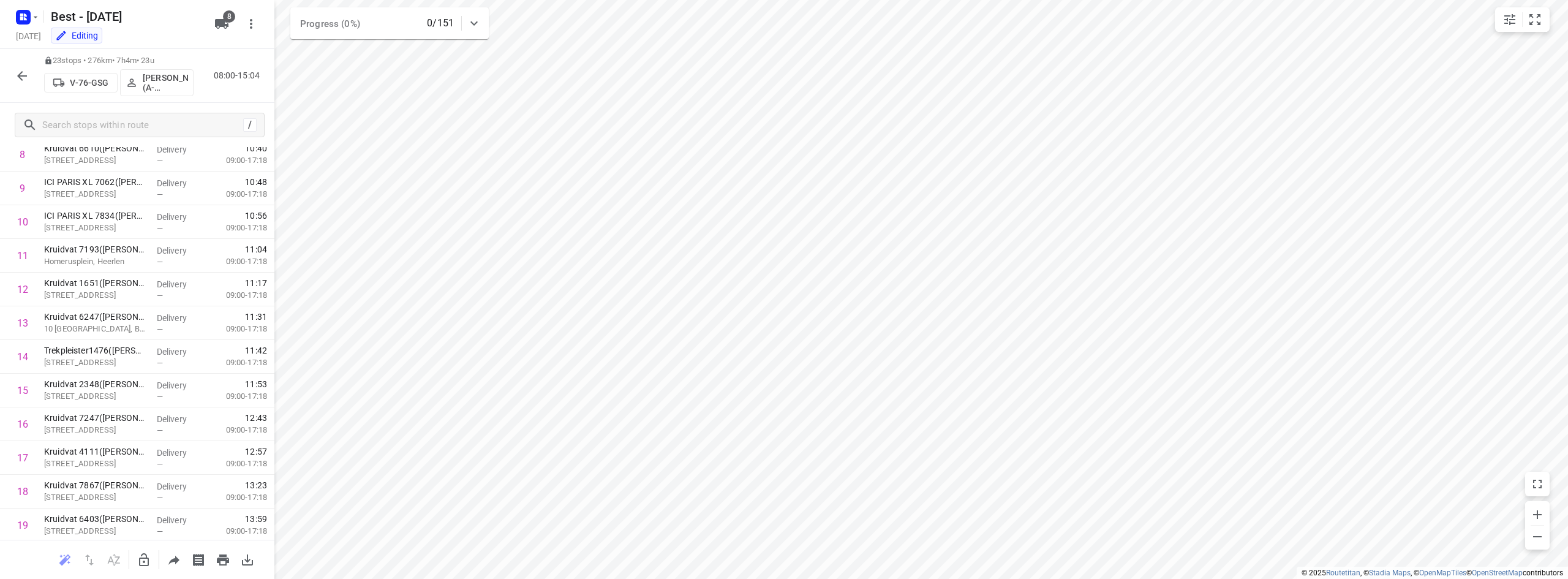
click at [27, 76] on icon "button" at bounding box center [22, 76] width 10 height 10
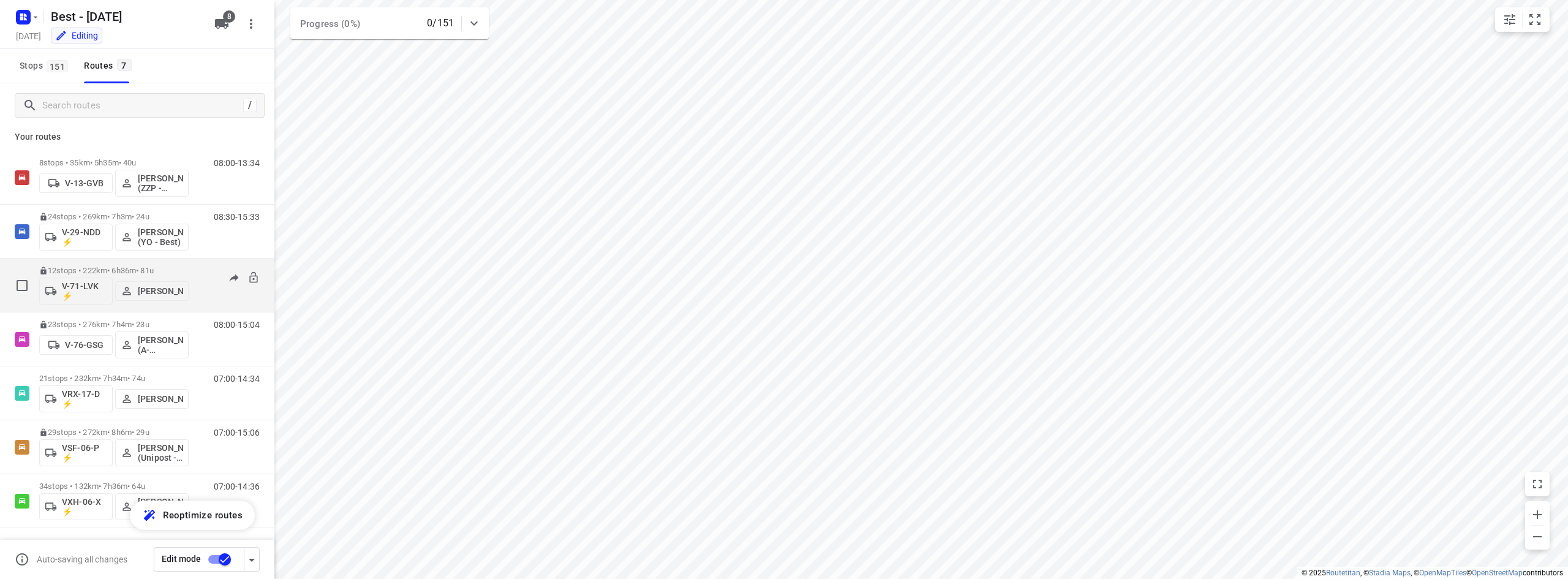
scroll to position [5, 0]
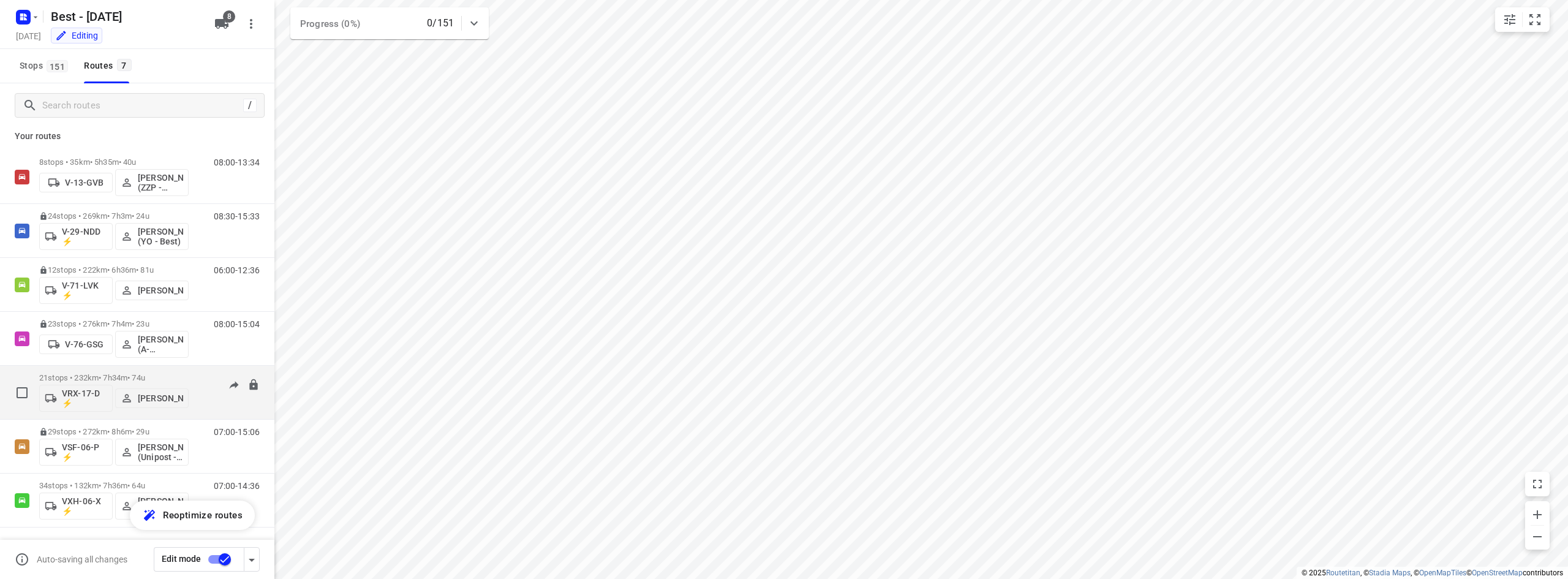
click at [133, 375] on p "21 stops • 232km • 7h34m • 74u" at bounding box center [113, 377] width 149 height 10
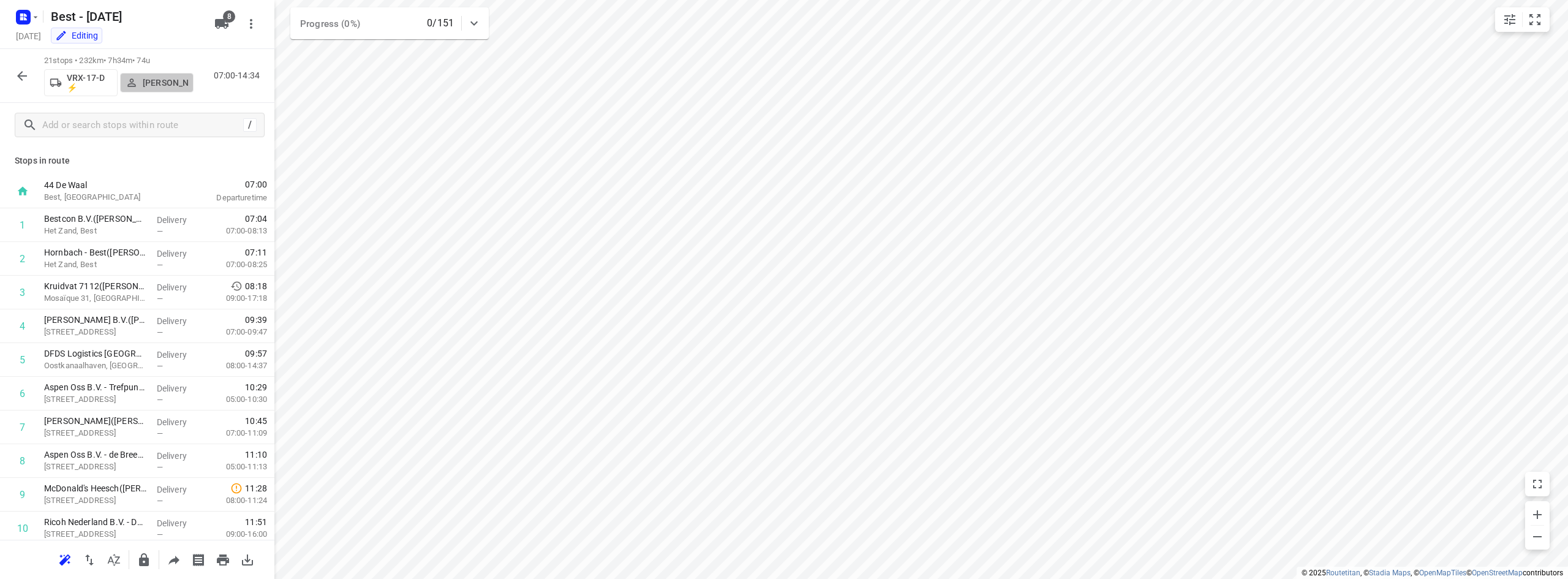
click at [160, 87] on p "Stefan van Dijck" at bounding box center [165, 83] width 46 height 10
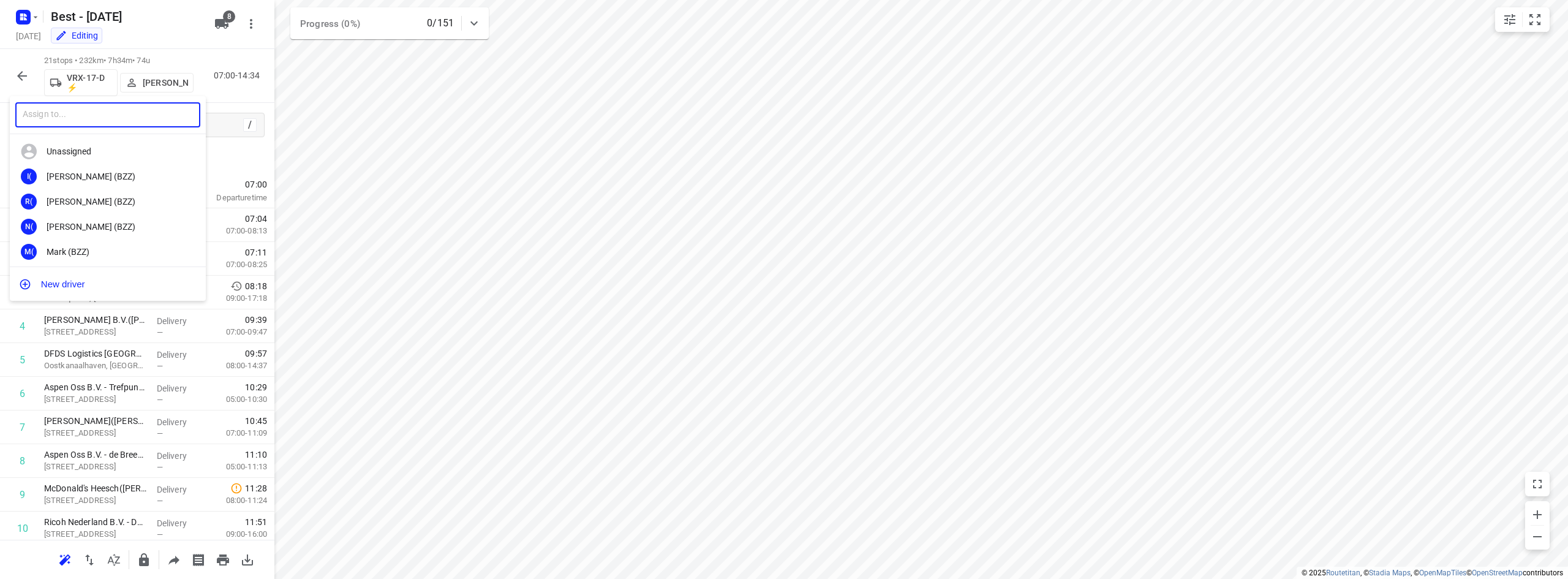
click at [103, 111] on input "text" at bounding box center [107, 115] width 185 height 25
type input "andy"
click at [104, 194] on div "AD Andy De Vreede" at bounding box center [107, 201] width 196 height 25
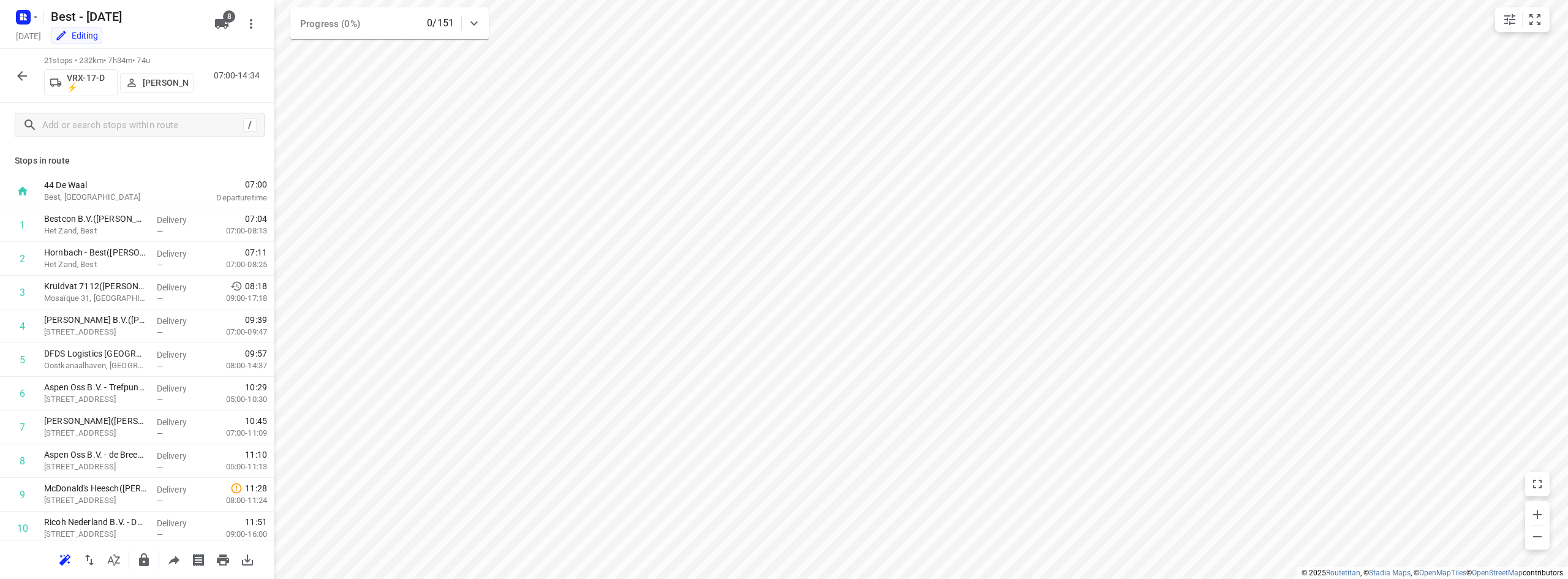
click at [9, 77] on div "21 stops • 232km • 7h34m • 74u VRX-17-D ⚡ Andy De Vreede 07:00-14:34" at bounding box center [137, 76] width 275 height 54
click at [13, 76] on button "button" at bounding box center [22, 76] width 25 height 25
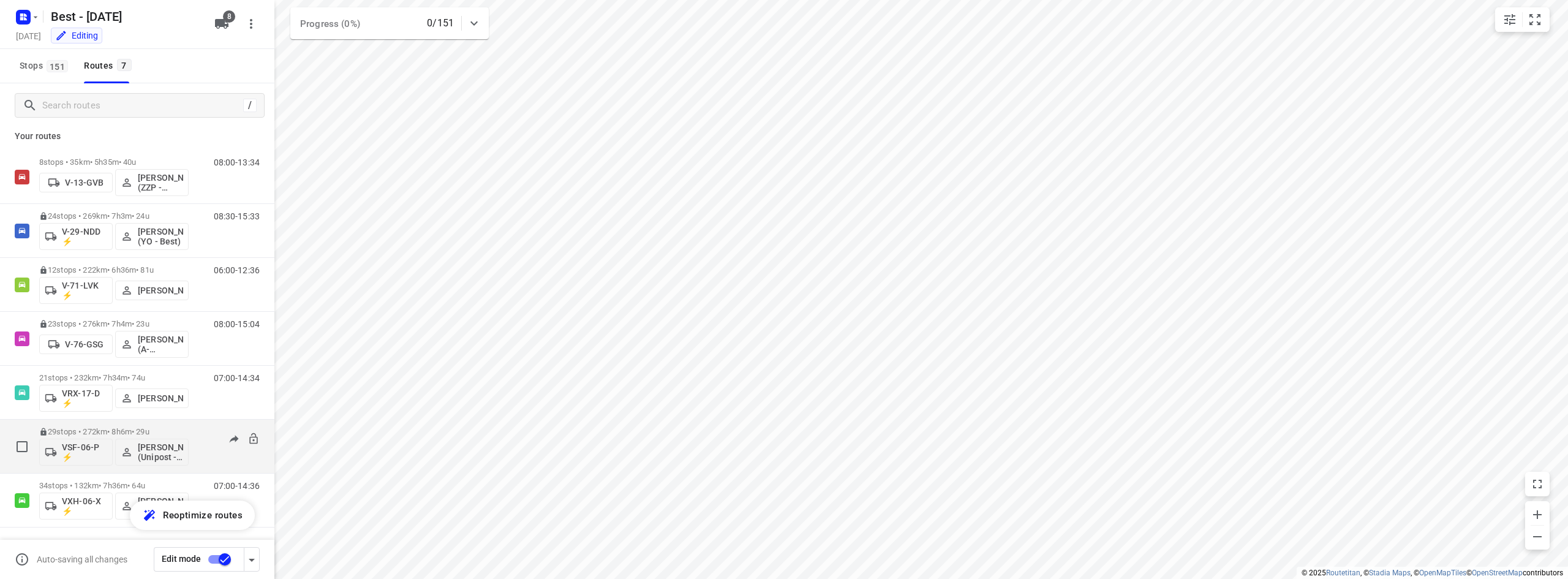
click at [133, 427] on div "29 stops • 272km • 8h6m • 29u VSF-06-P ⚡ Mohamed Alzeadi (Unipost - Best - ZZP)" at bounding box center [113, 446] width 149 height 50
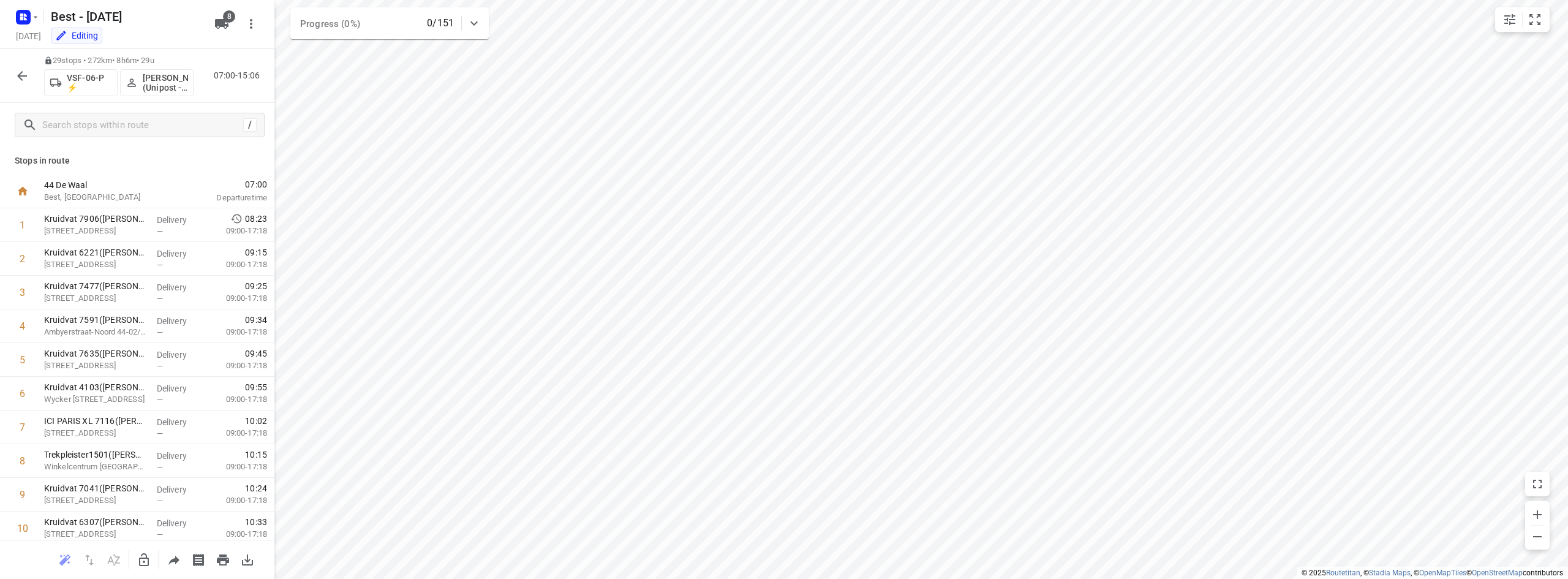
click at [11, 80] on button "button" at bounding box center [22, 76] width 25 height 25
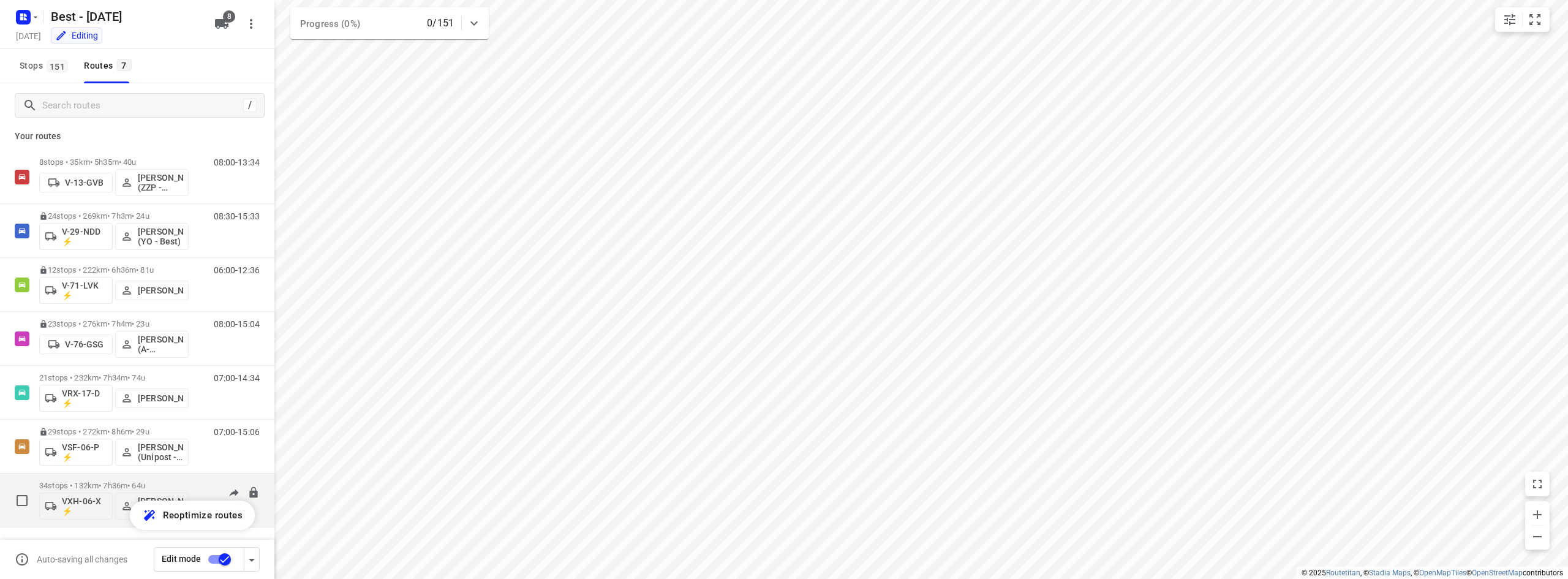
click at [108, 482] on p "34 stops • 132km • 7h36m • 64u" at bounding box center [113, 486] width 149 height 10
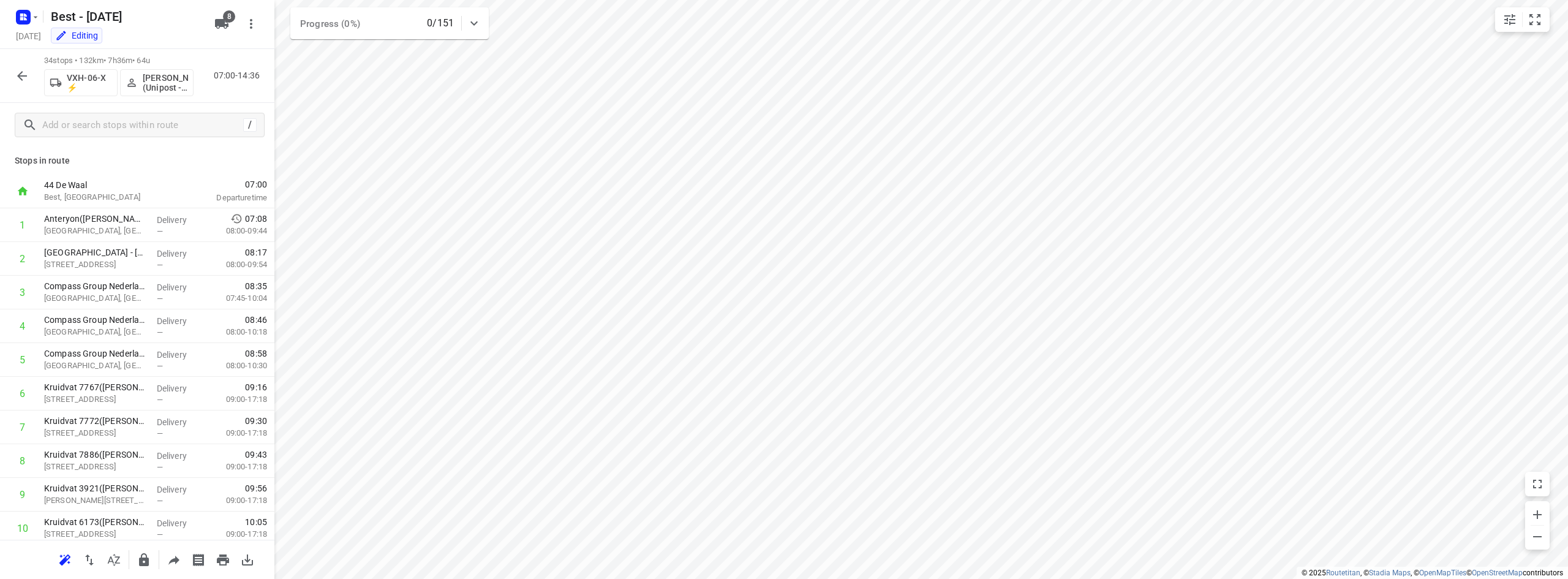
click at [30, 82] on button "button" at bounding box center [22, 76] width 25 height 25
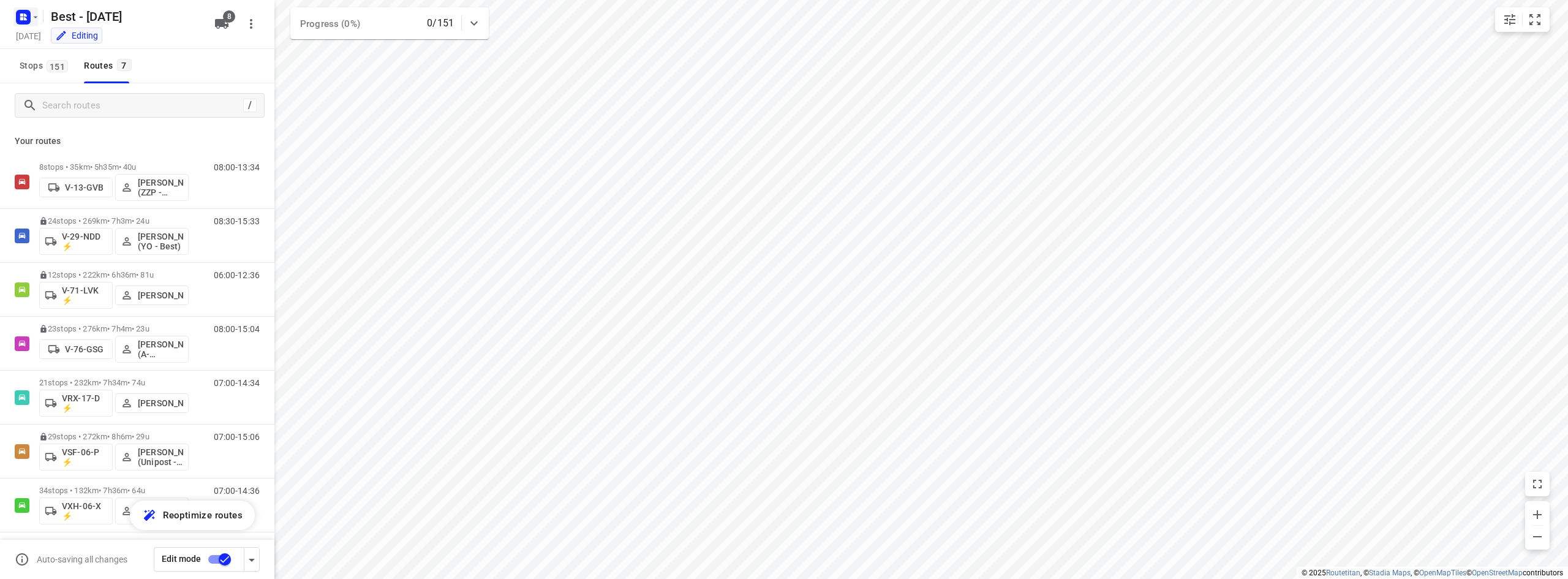
click at [29, 18] on rect "button" at bounding box center [23, 16] width 14 height 14
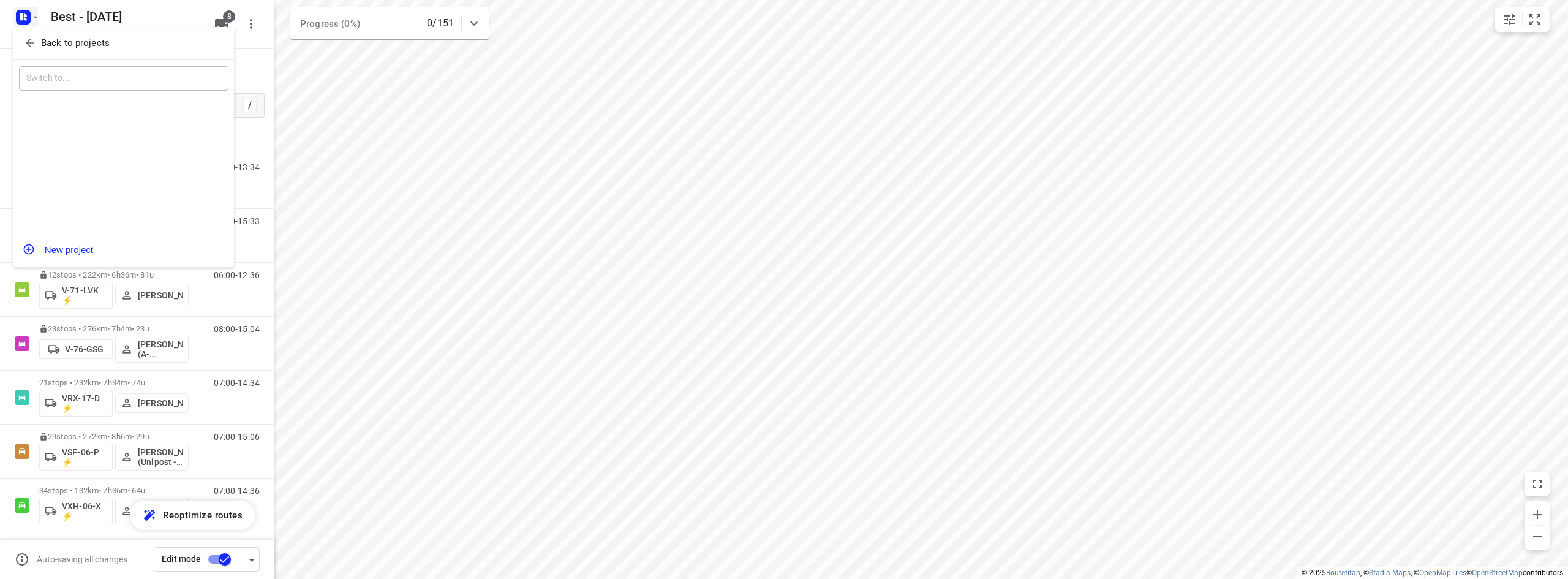
click at [35, 32] on div "Back to projects" at bounding box center [124, 43] width 220 height 33
click at [29, 31] on div "Back to projects" at bounding box center [124, 43] width 220 height 33
click at [27, 17] on div at bounding box center [784, 289] width 1568 height 579
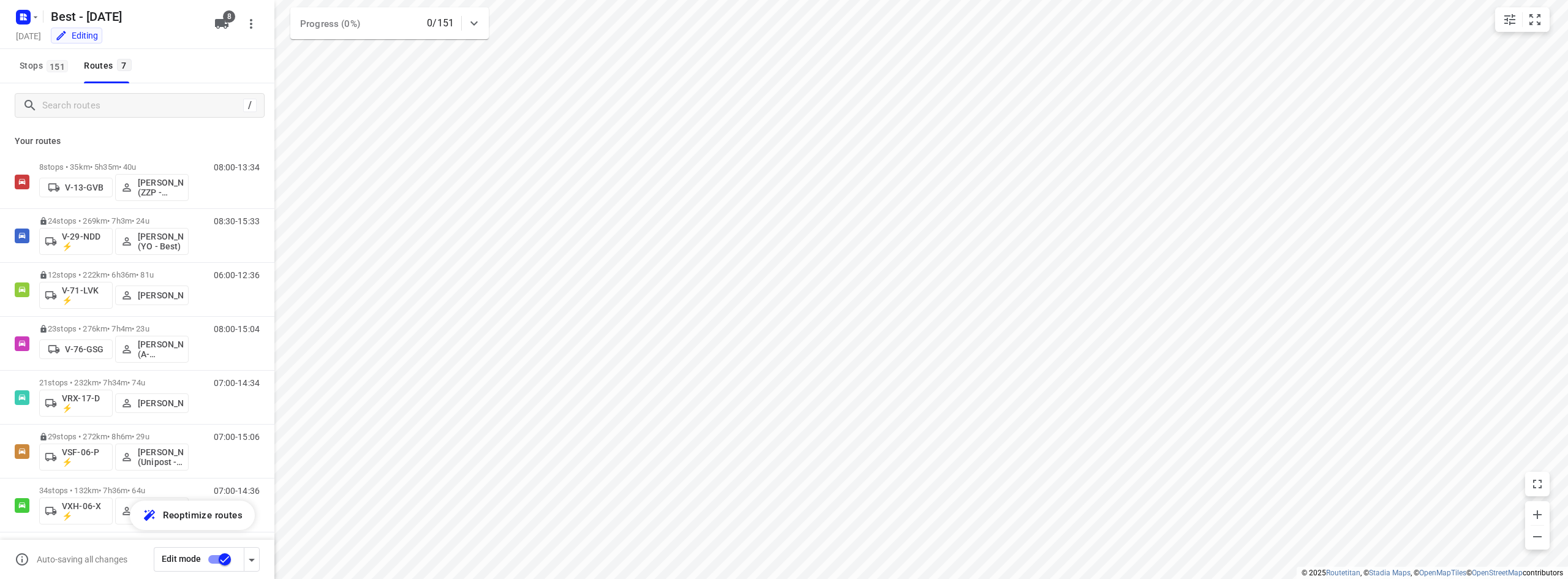
click at [32, 44] on div "Back to projects" at bounding box center [96, 35] width 165 height 18
click at [29, 23] on rect "button" at bounding box center [23, 16] width 14 height 14
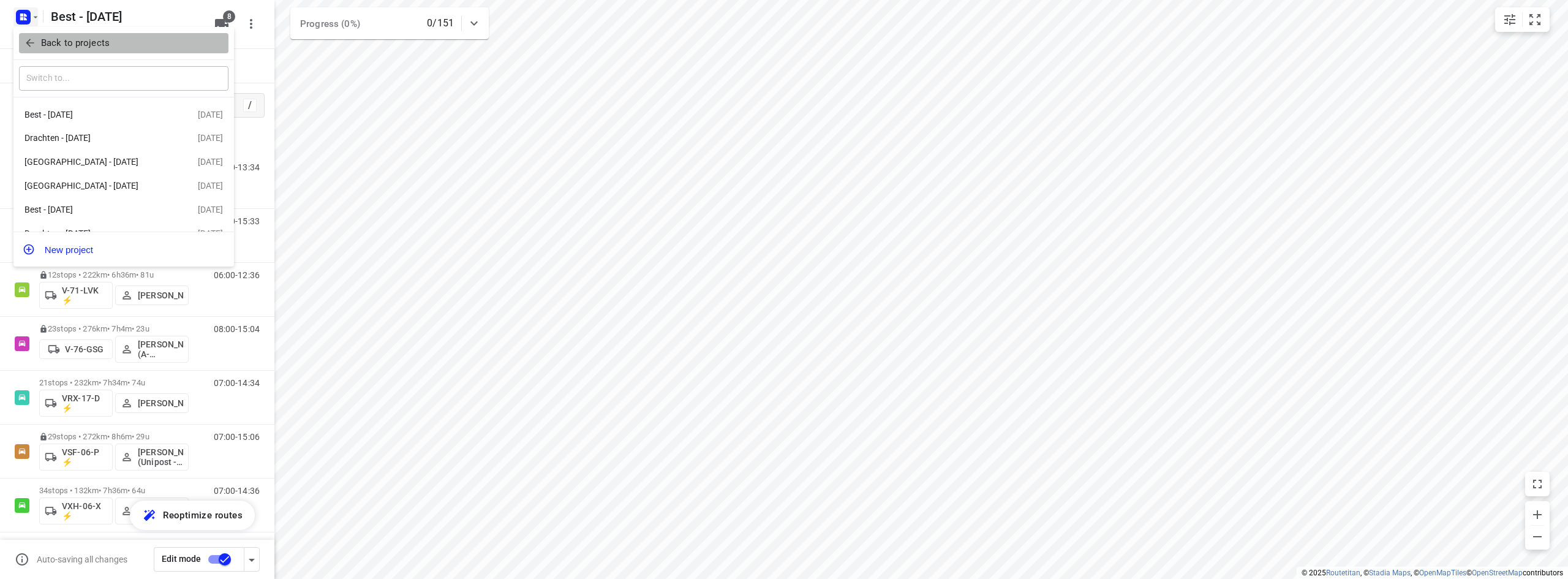
click at [35, 39] on icon "button" at bounding box center [29, 43] width 12 height 12
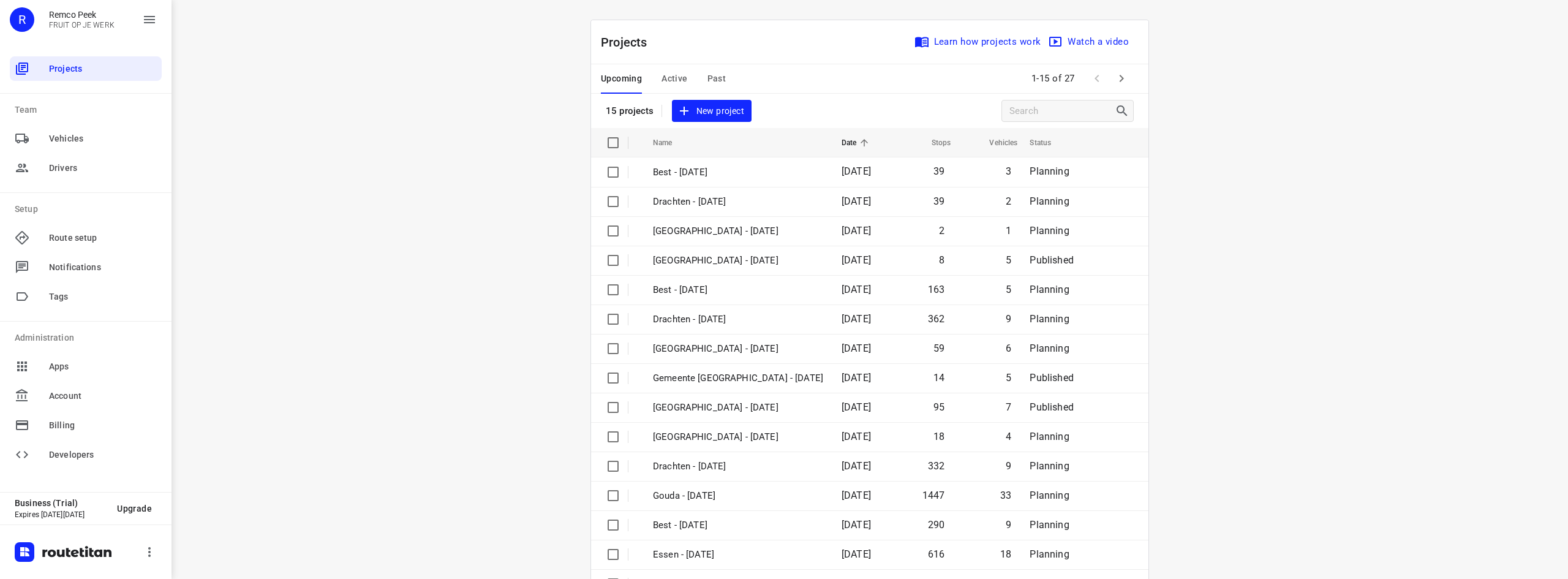
click at [667, 75] on span "Active" at bounding box center [674, 79] width 26 height 15
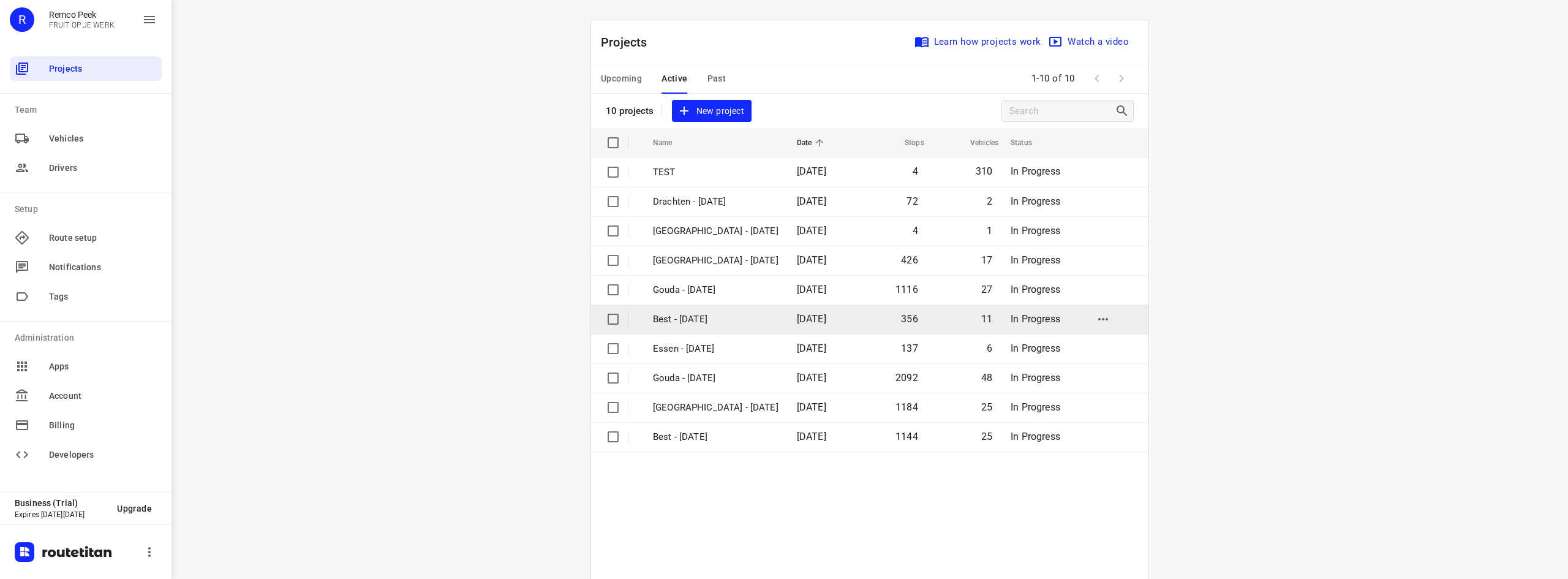
click at [716, 319] on p "Best - [DATE]" at bounding box center [716, 319] width 125 height 14
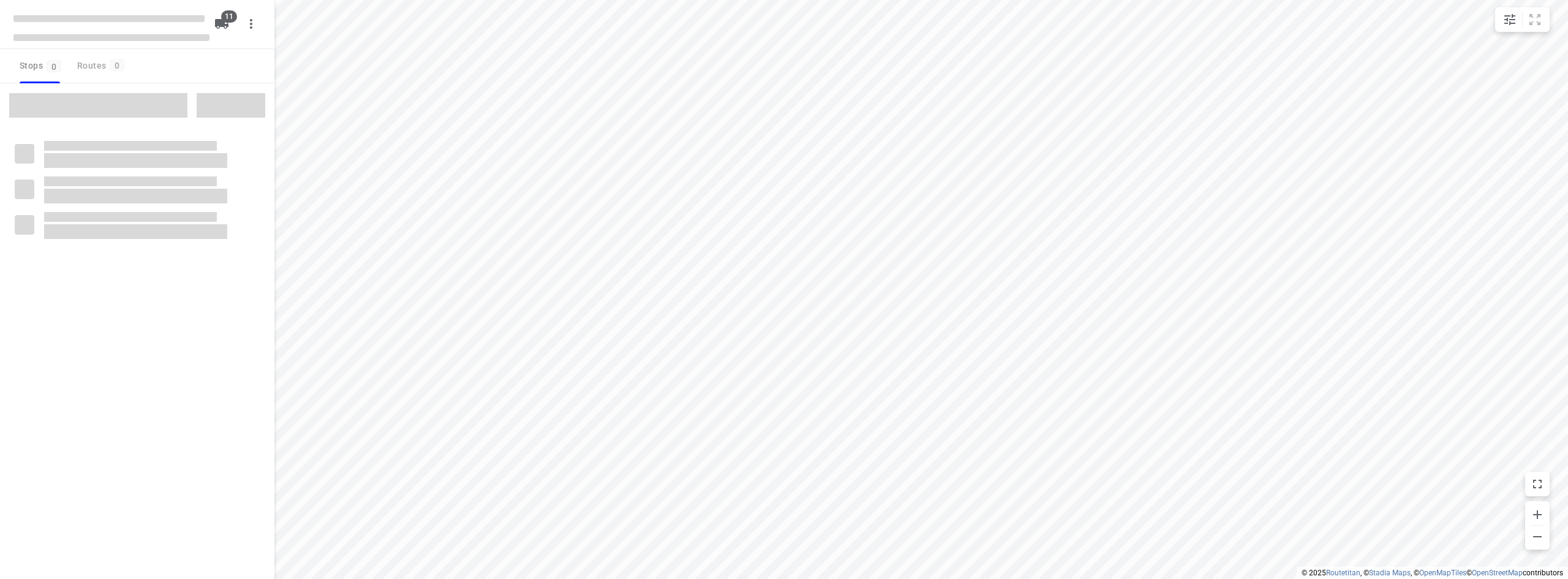
checkbox input "true"
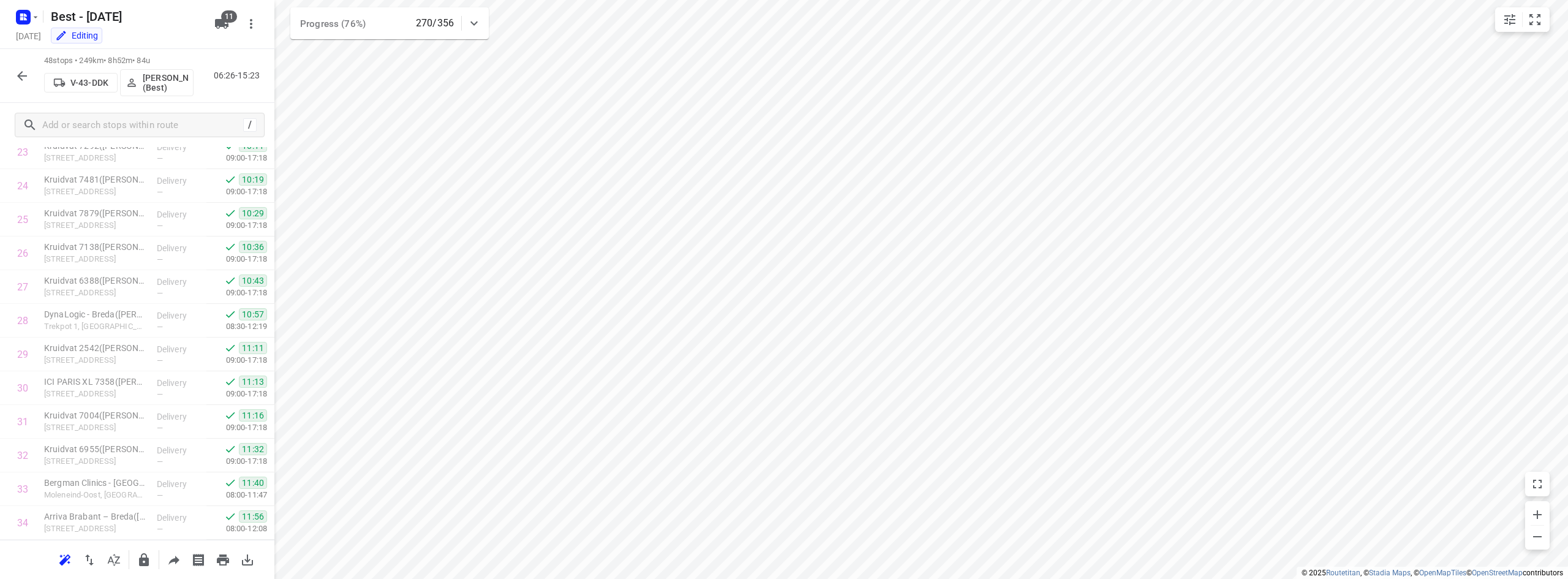
scroll to position [1320, 0]
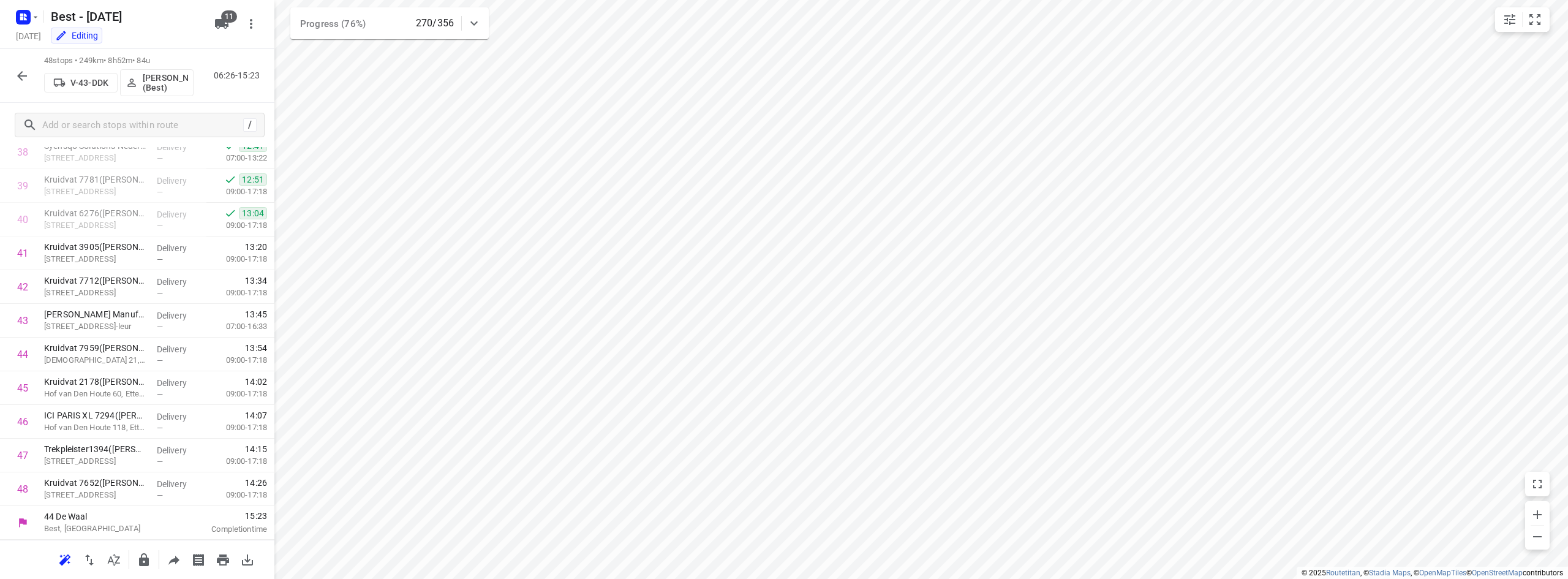
click at [14, 79] on icon "button" at bounding box center [21, 75] width 14 height 14
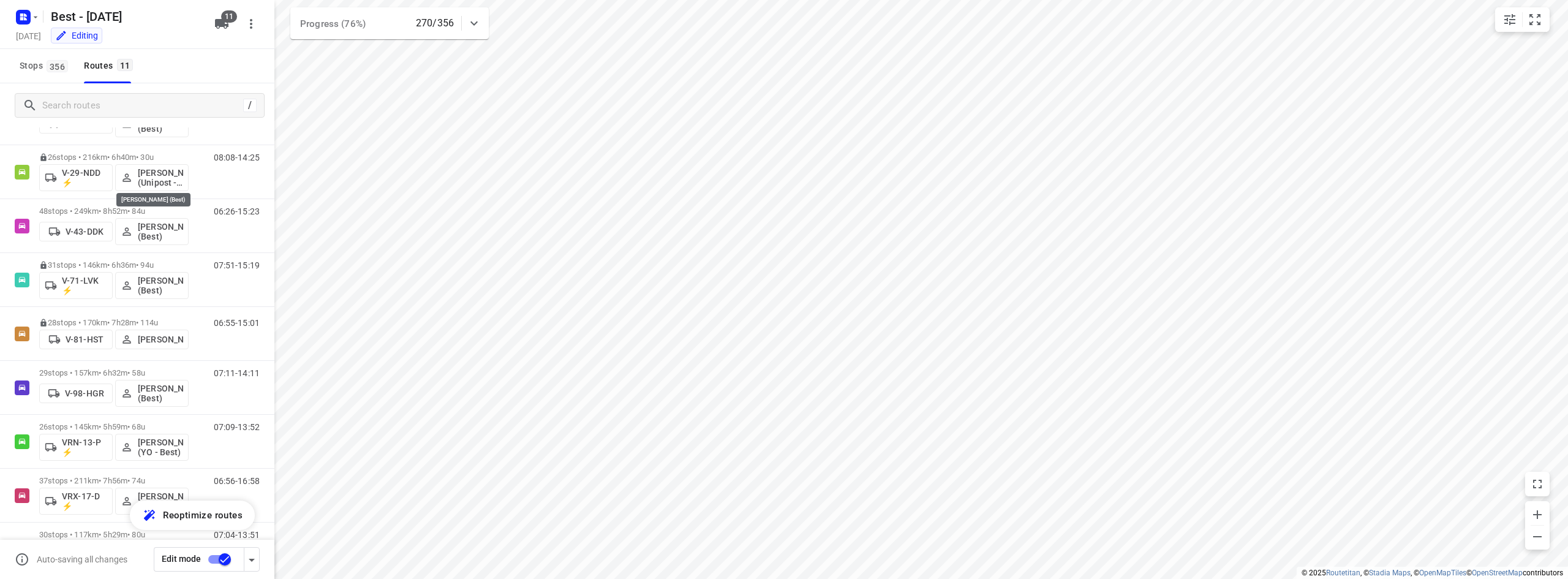
scroll to position [221, 0]
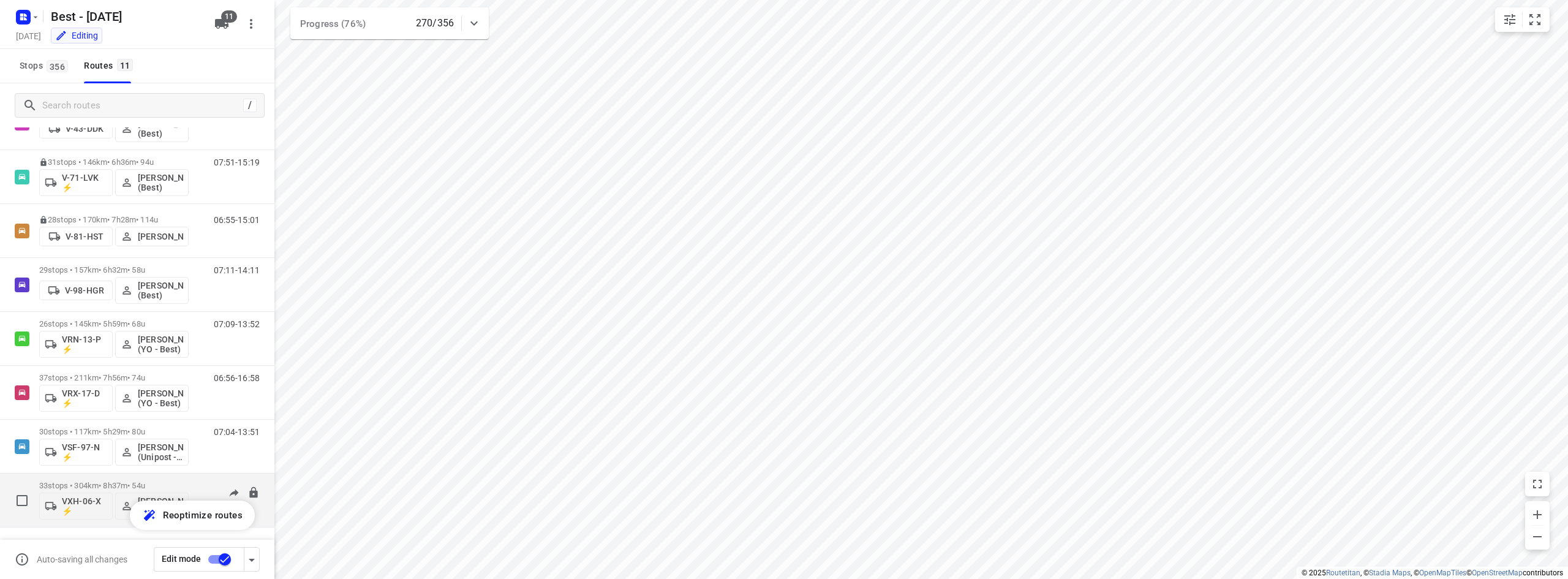
click at [86, 476] on div "33 stops • 304km • 8h37m • 54u VXH-06-X ⚡ Mustafa Omar (Best)" at bounding box center [113, 499] width 149 height 50
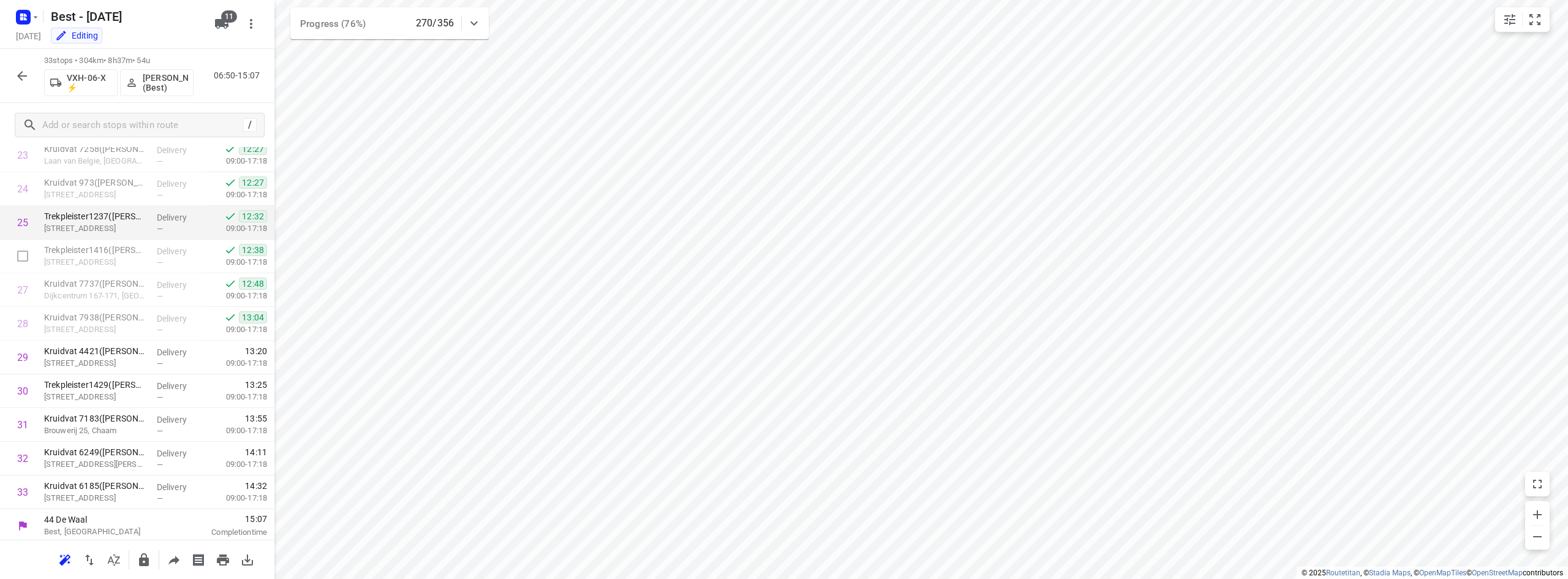
scroll to position [815, 0]
click at [9, 77] on div "33 stops • 304km • 8h37m • 54u VXH-06-X ⚡ Mustafa Omar (Best) 06:50-15:07" at bounding box center [137, 76] width 275 height 54
click at [16, 77] on icon "button" at bounding box center [21, 75] width 14 height 14
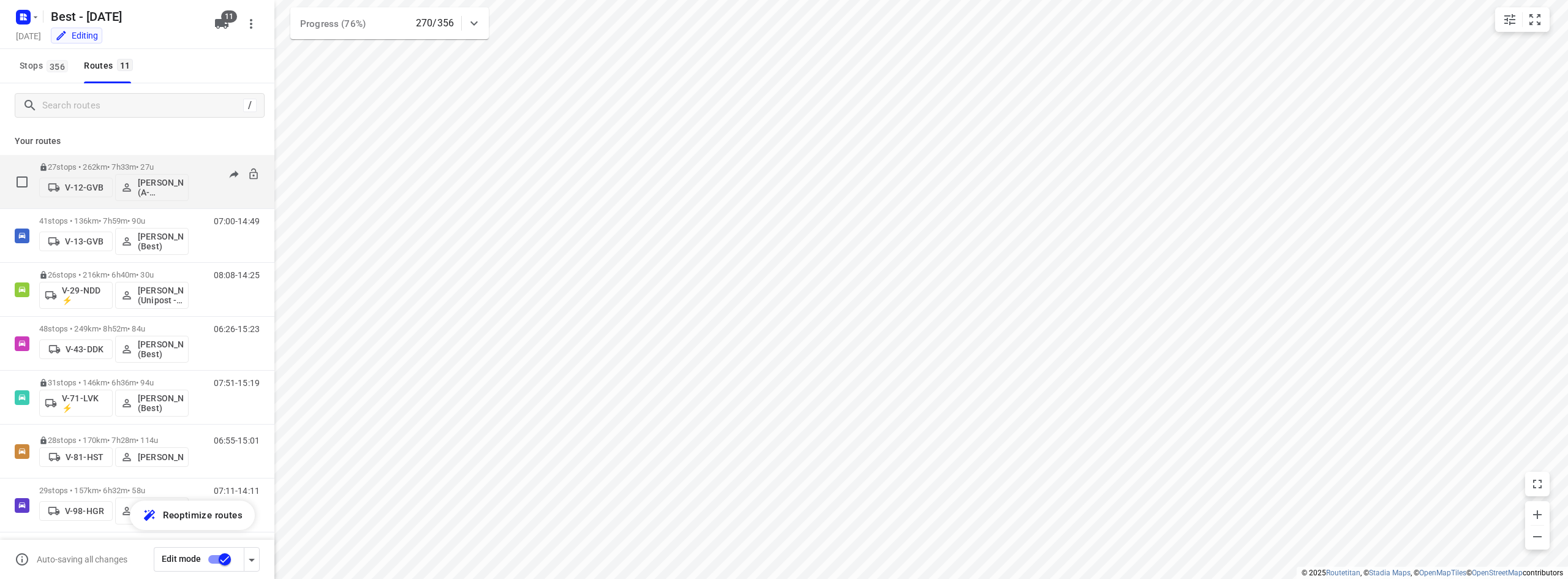
click at [92, 158] on div "27 stops • 262km • 7h33m • 27u V-12-GVB Mohamed Tamarzite (A-flexibleservice - …" at bounding box center [113, 181] width 149 height 50
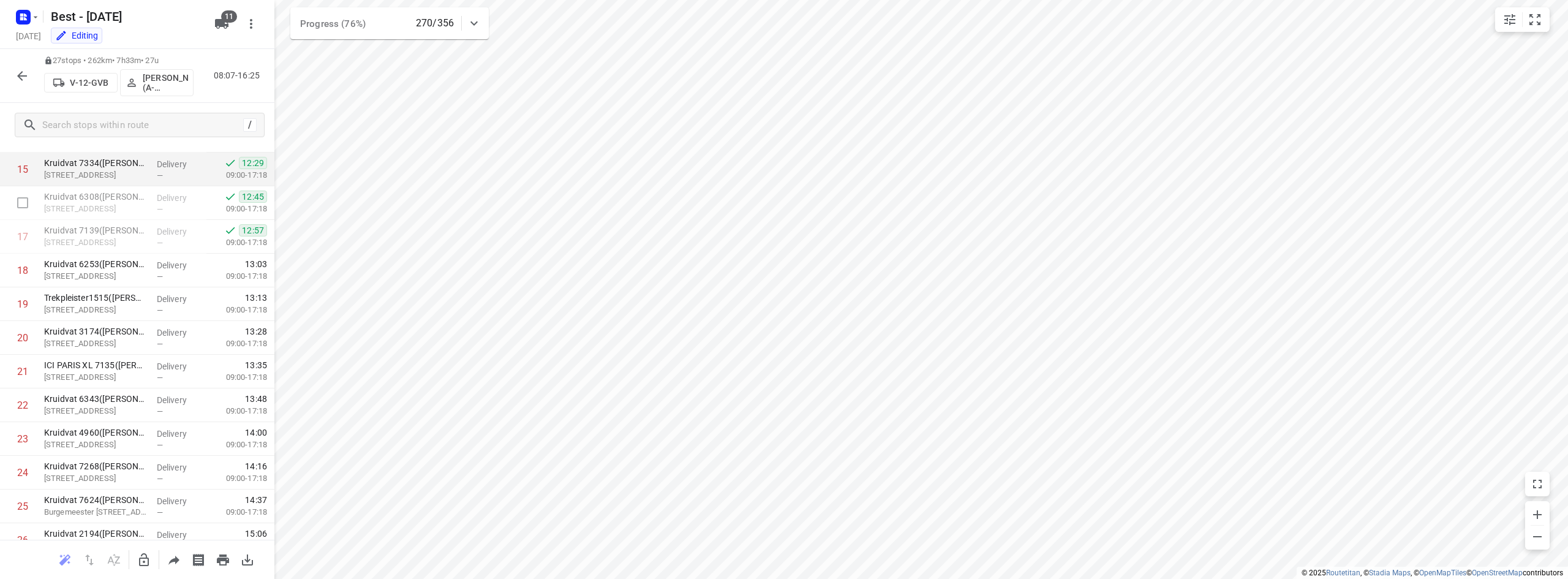
scroll to position [490, 0]
click at [20, 70] on icon "button" at bounding box center [21, 75] width 14 height 14
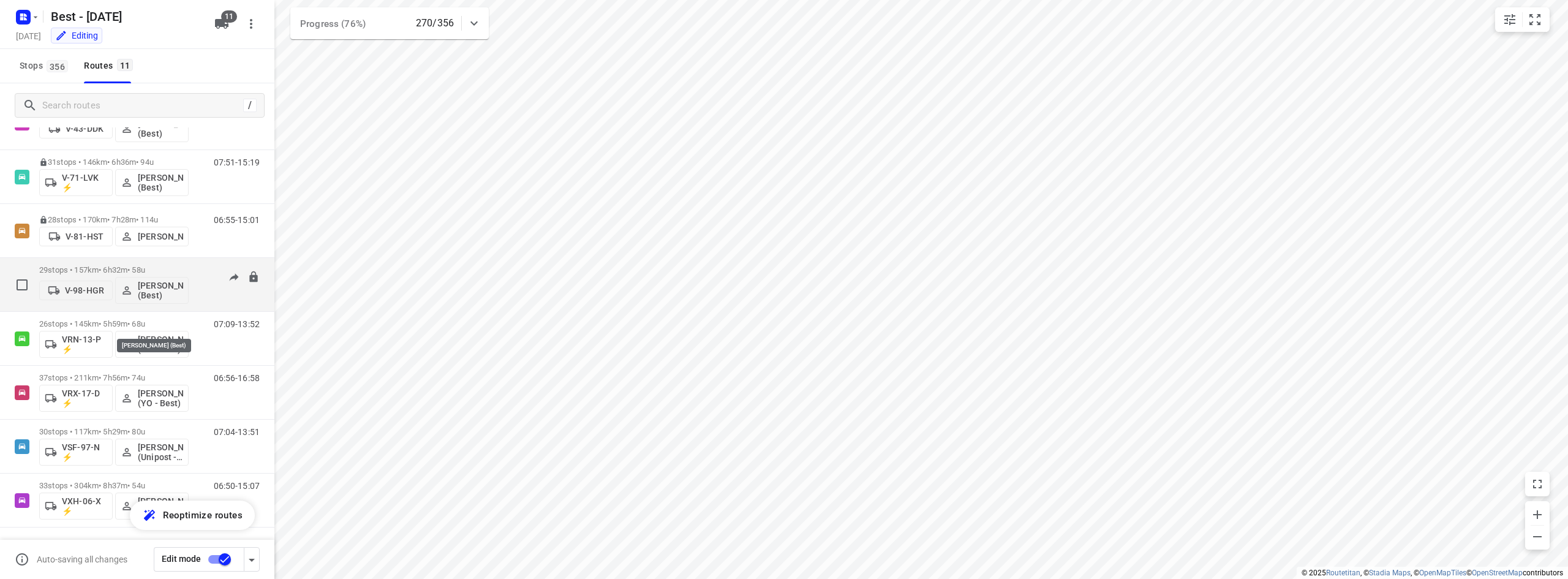
scroll to position [0, 0]
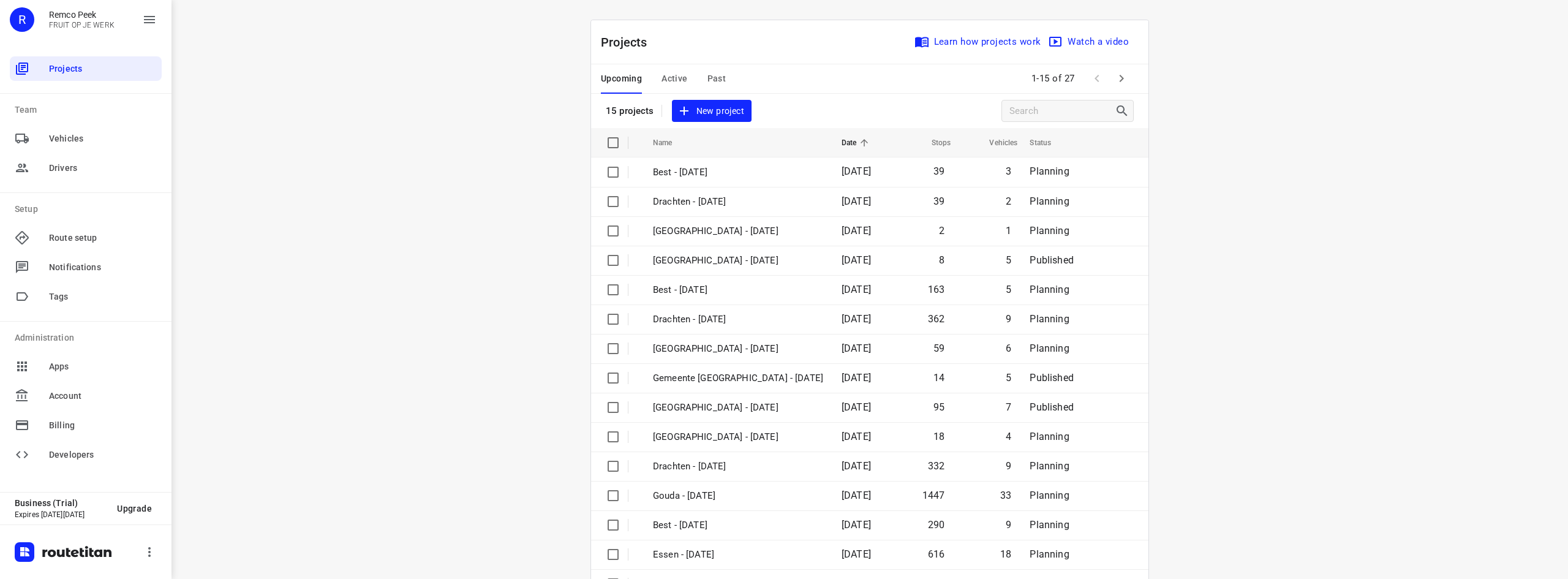
click at [1122, 75] on icon "button" at bounding box center [1120, 78] width 14 height 14
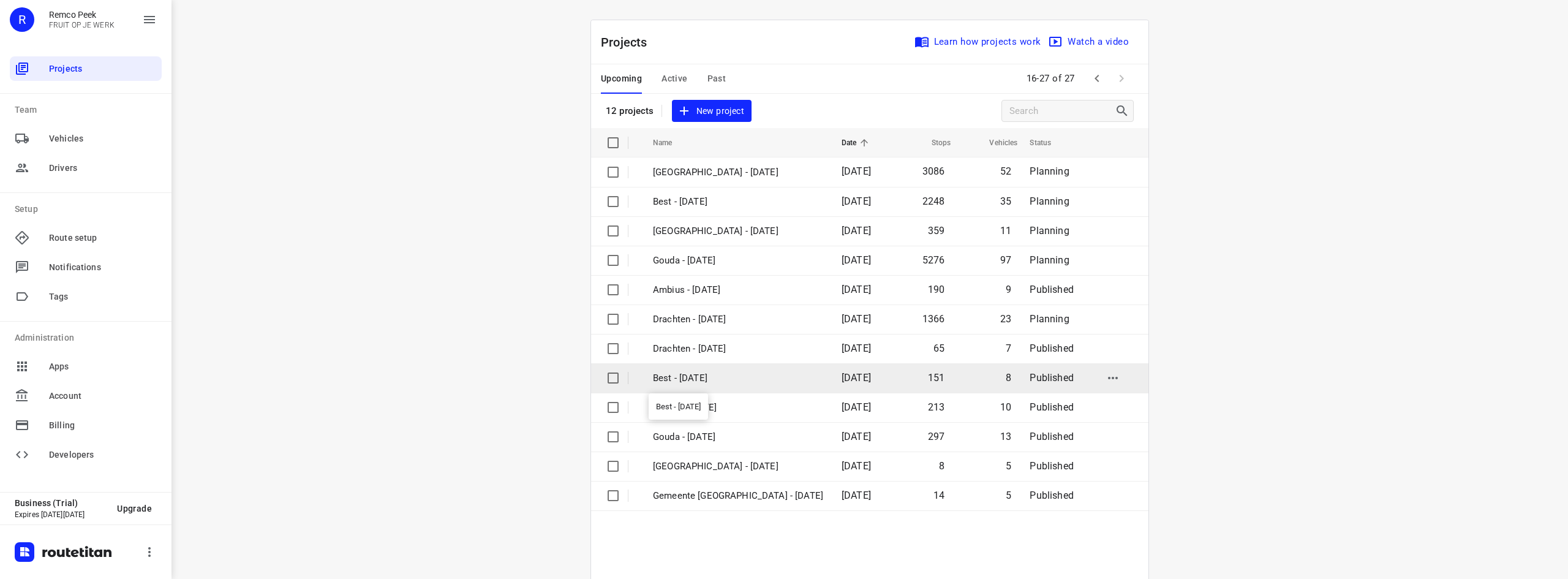
click at [716, 378] on p "Best - [DATE]" at bounding box center [737, 378] width 170 height 14
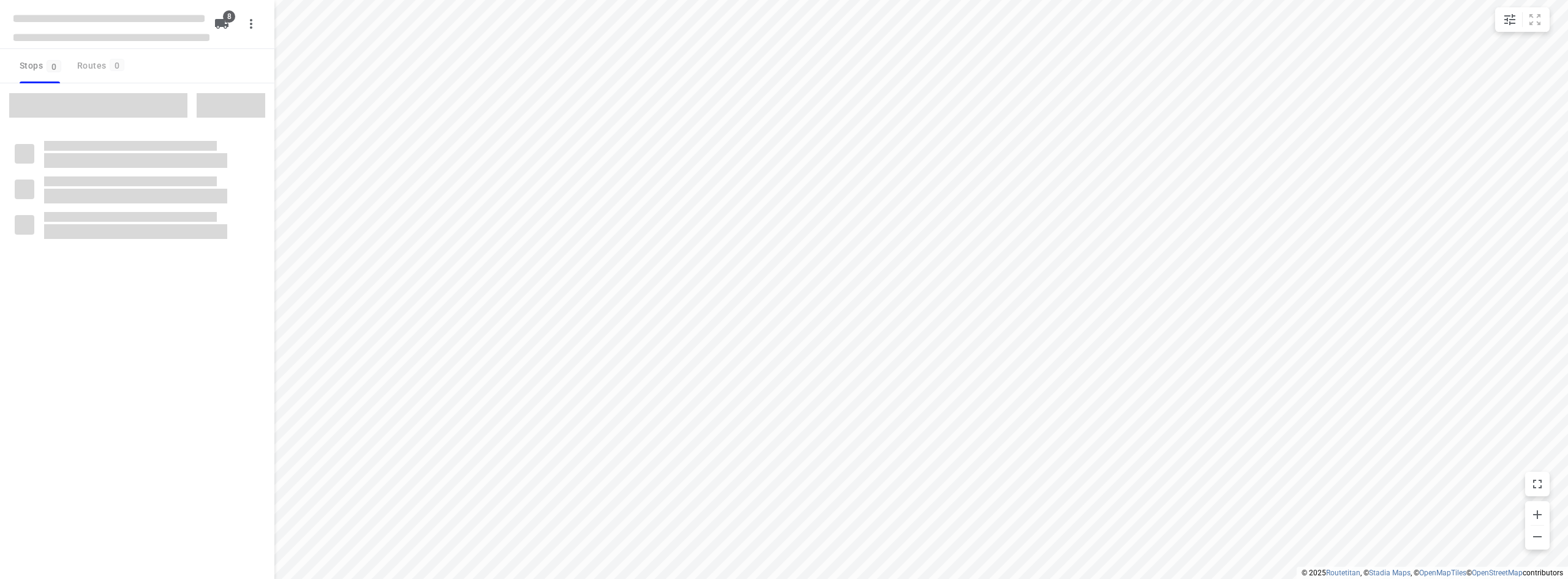
checkbox input "true"
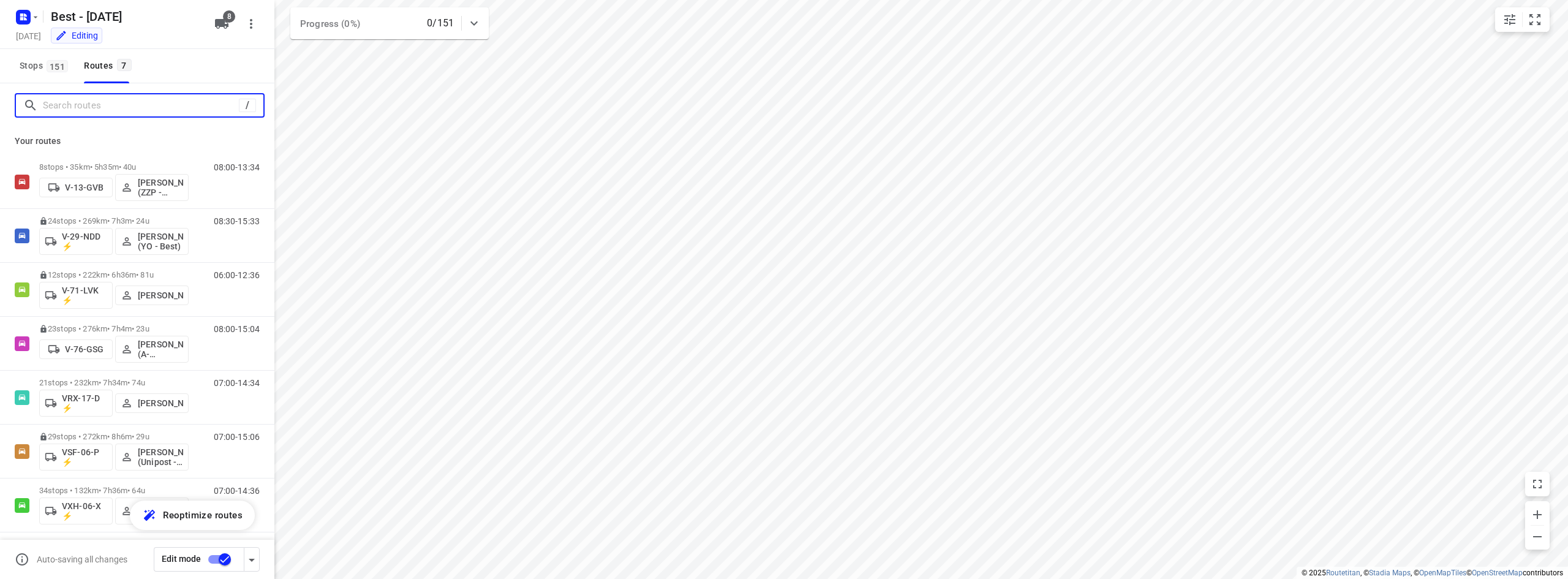
click at [197, 107] on input "Search routes" at bounding box center [141, 106] width 196 height 19
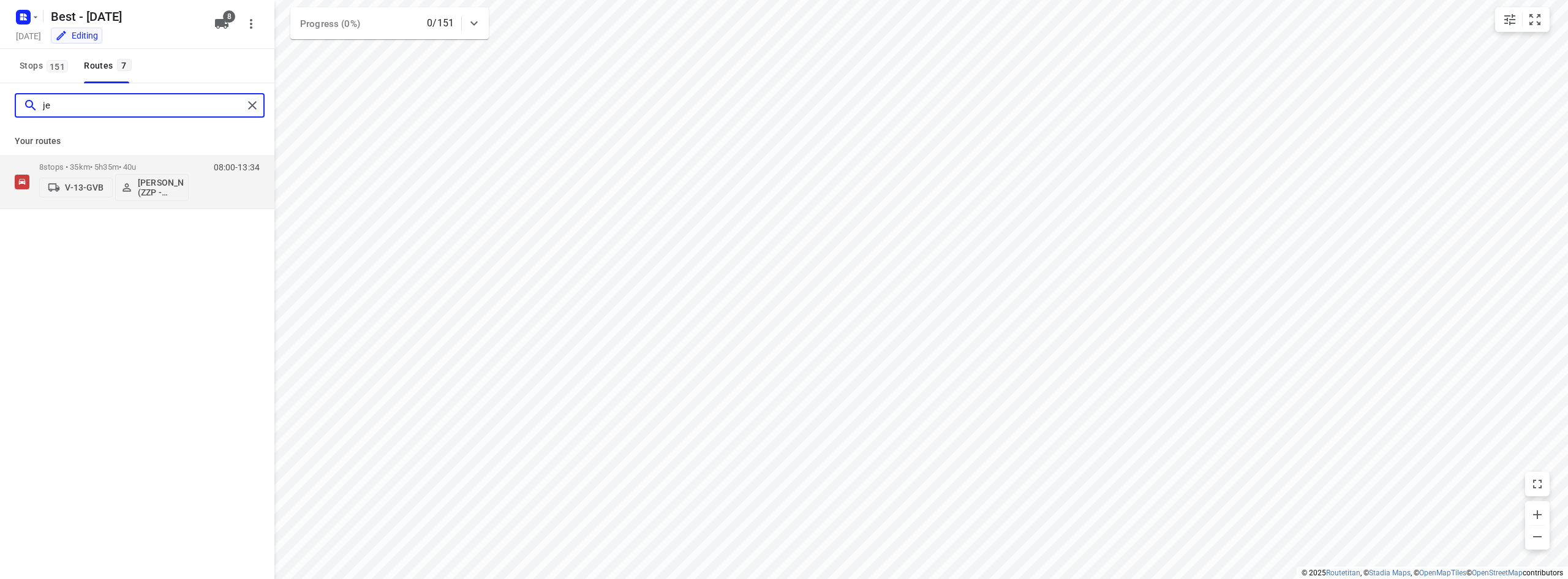
type input "j"
type input "t"
type input "f"
type input "r"
type input "t"
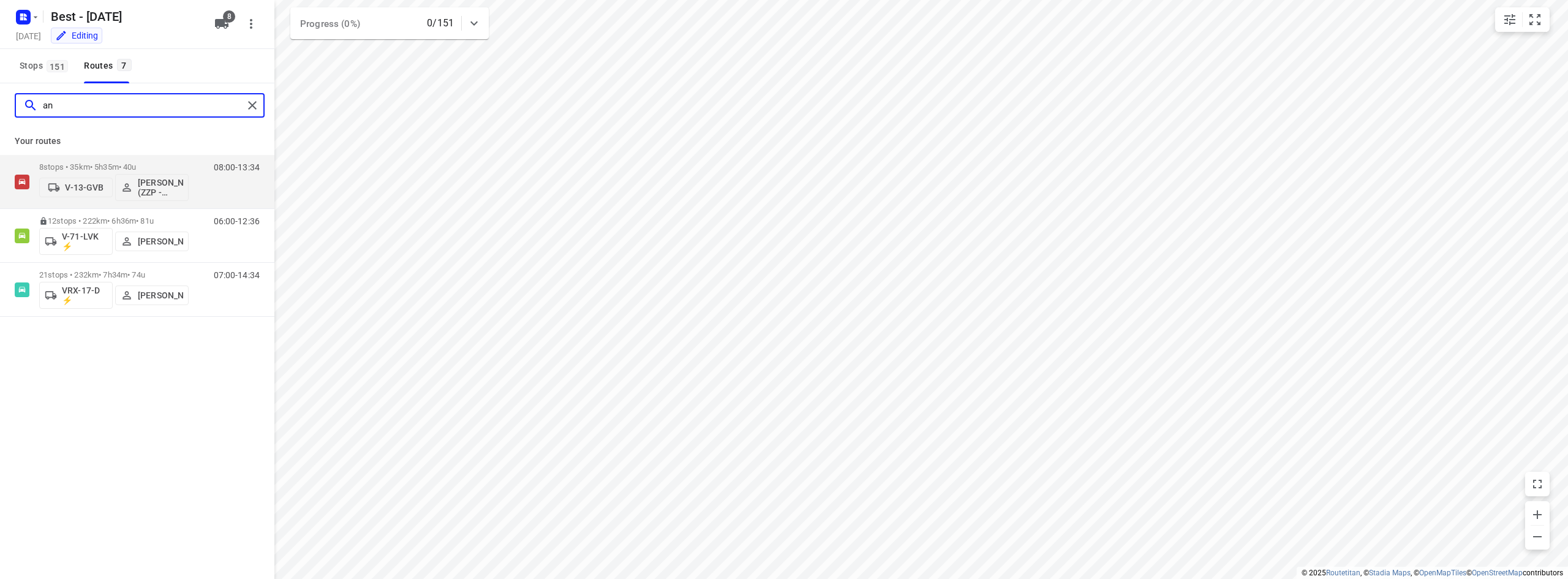
type input "a"
type input "m"
type input "a"
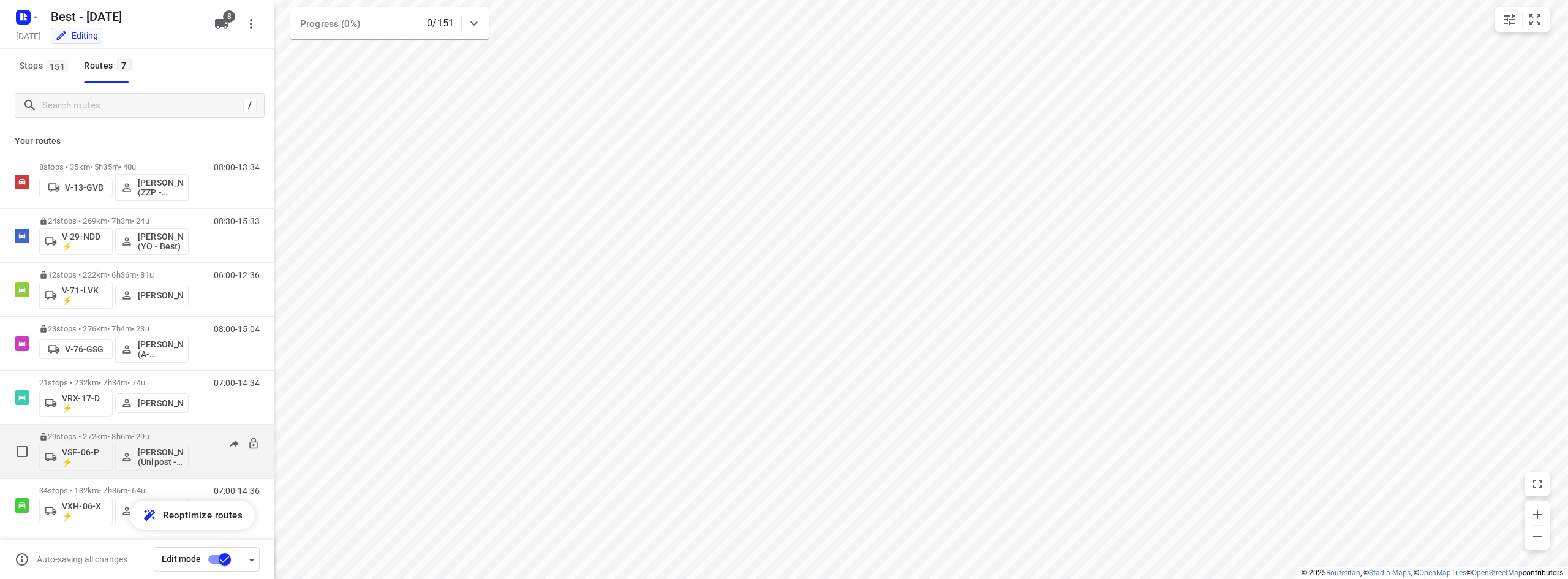
click at [113, 441] on div "VSF-06-P ⚡ [PERSON_NAME] (Unipost - Best - ZZP)" at bounding box center [113, 455] width 149 height 29
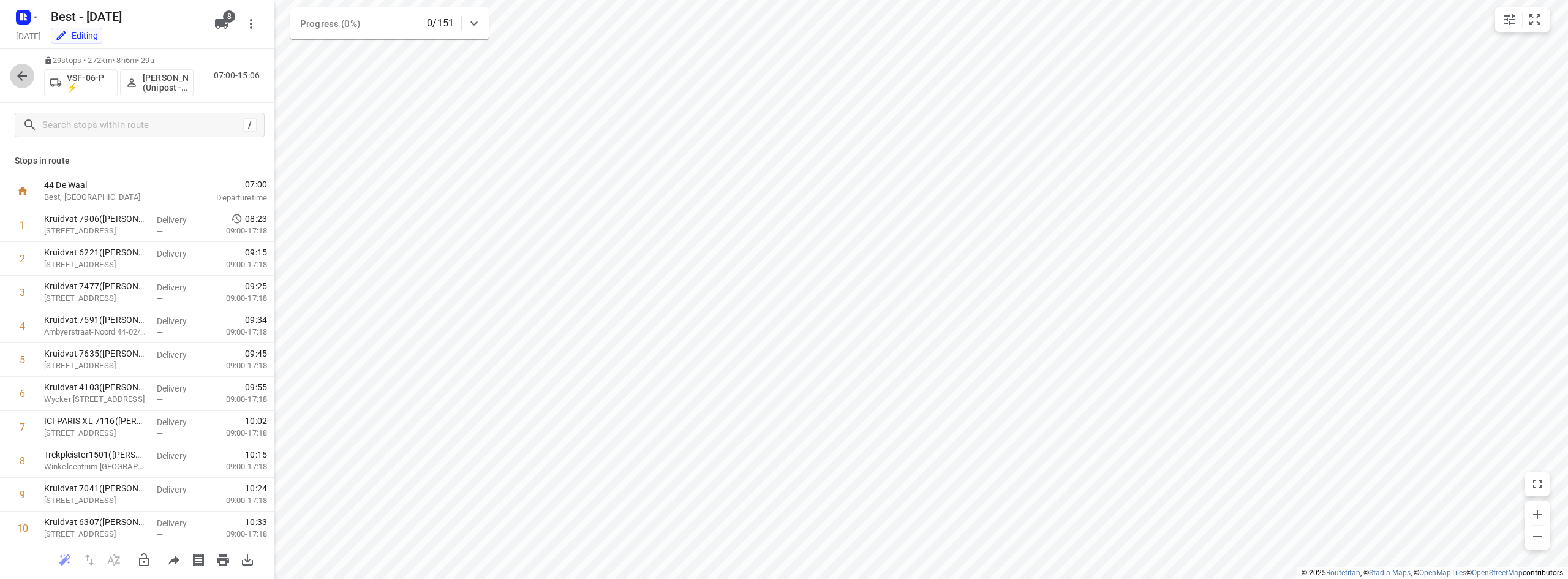
click at [14, 69] on icon "button" at bounding box center [21, 75] width 14 height 14
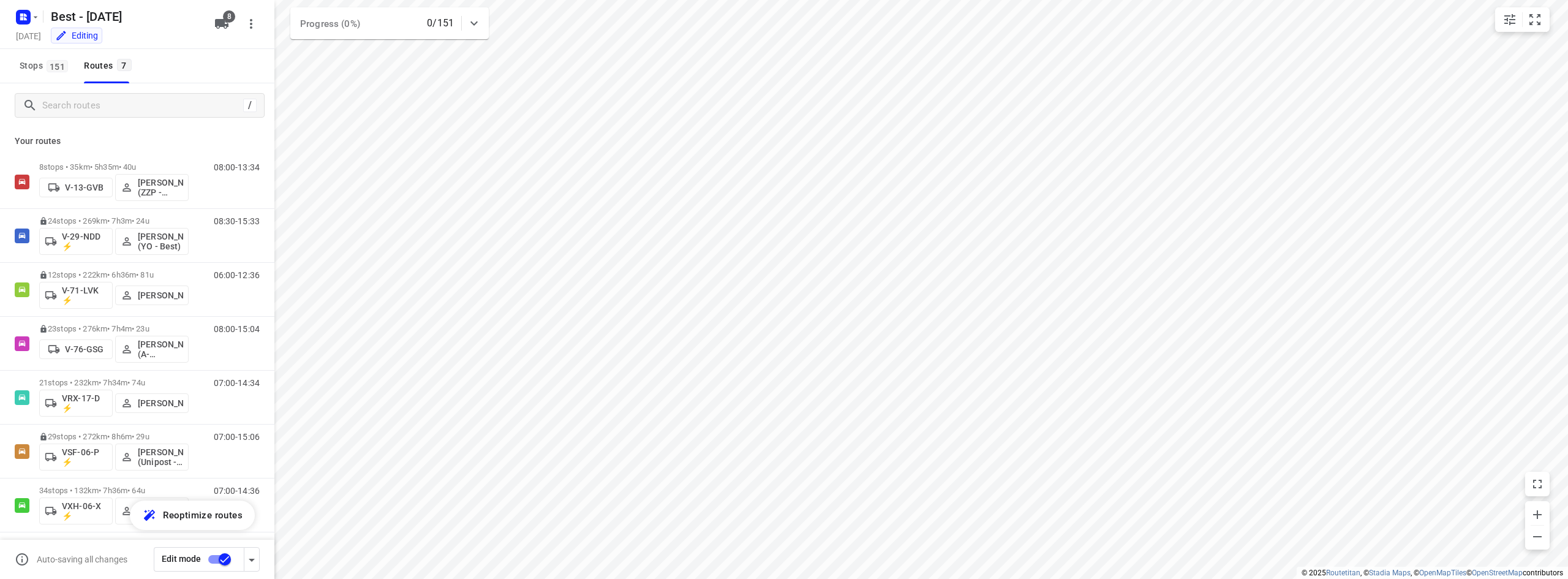
click at [222, 560] on input "checkbox" at bounding box center [224, 559] width 69 height 23
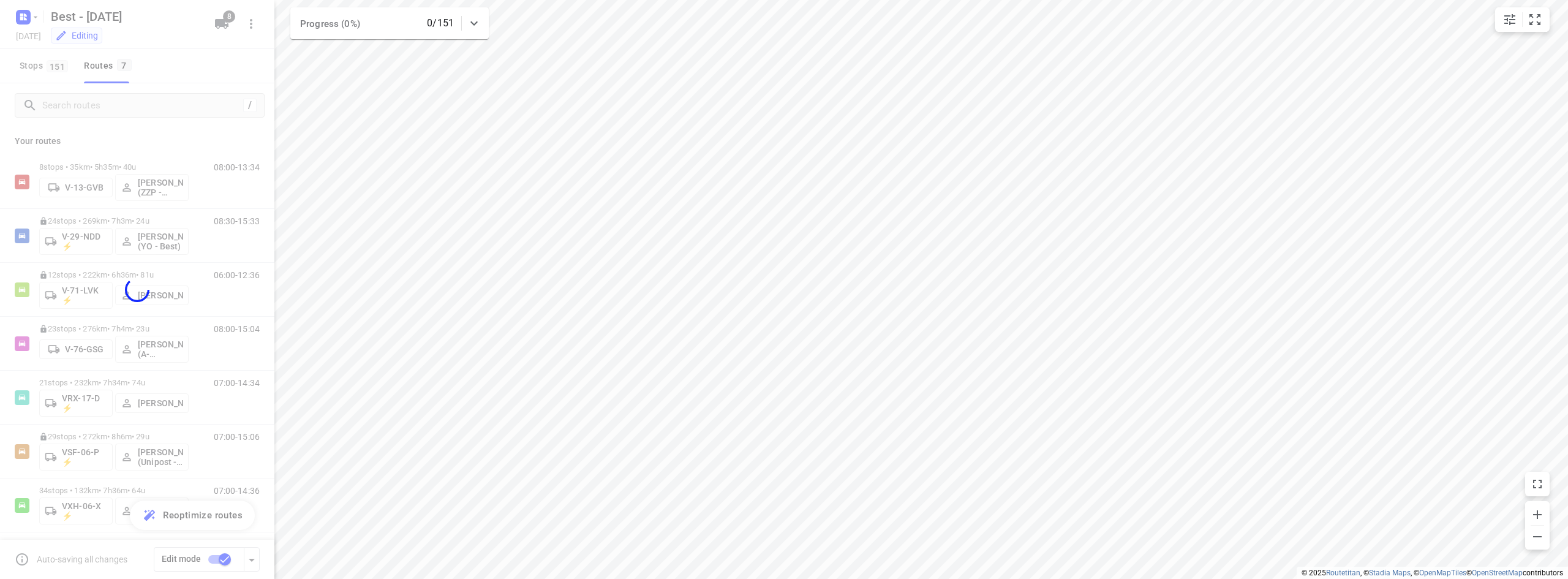
checkbox input "false"
